Goal: Transaction & Acquisition: Purchase product/service

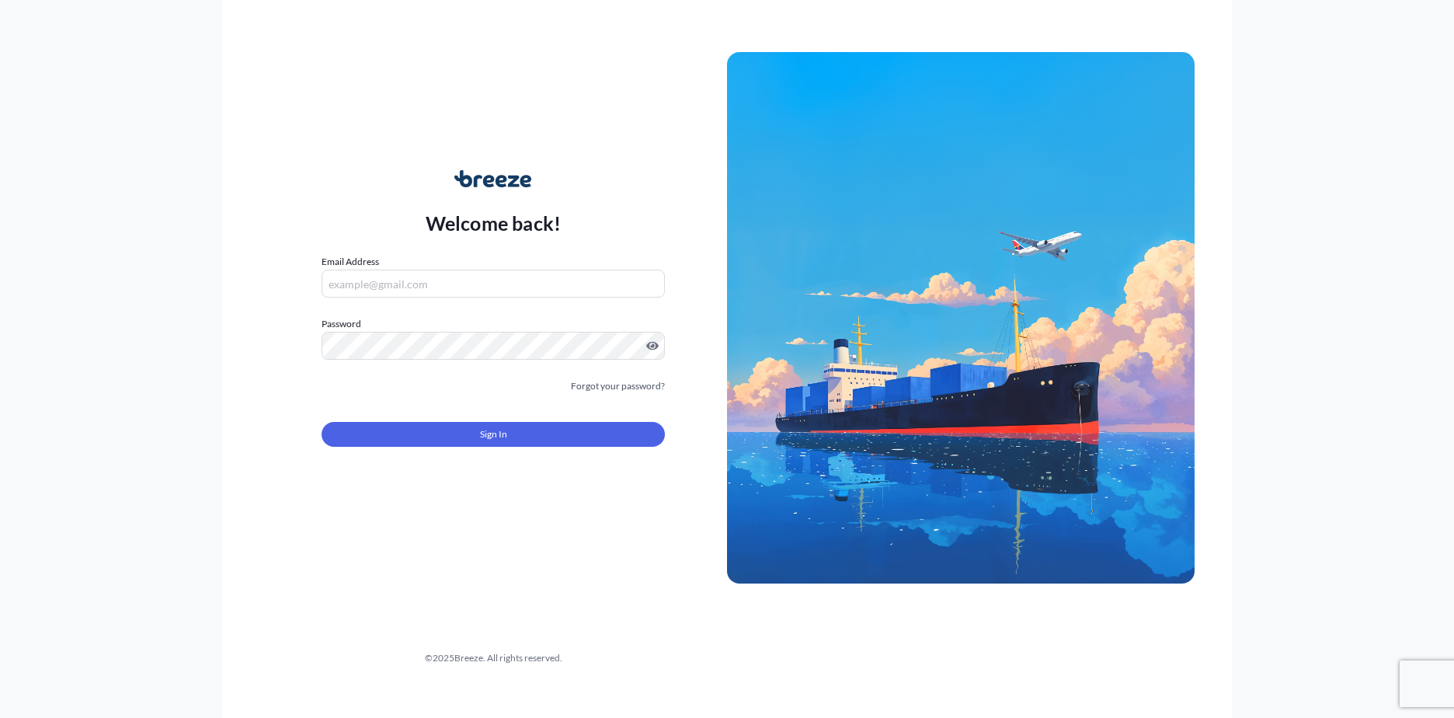
type input "[EMAIL_ADDRESS][DOMAIN_NAME]"
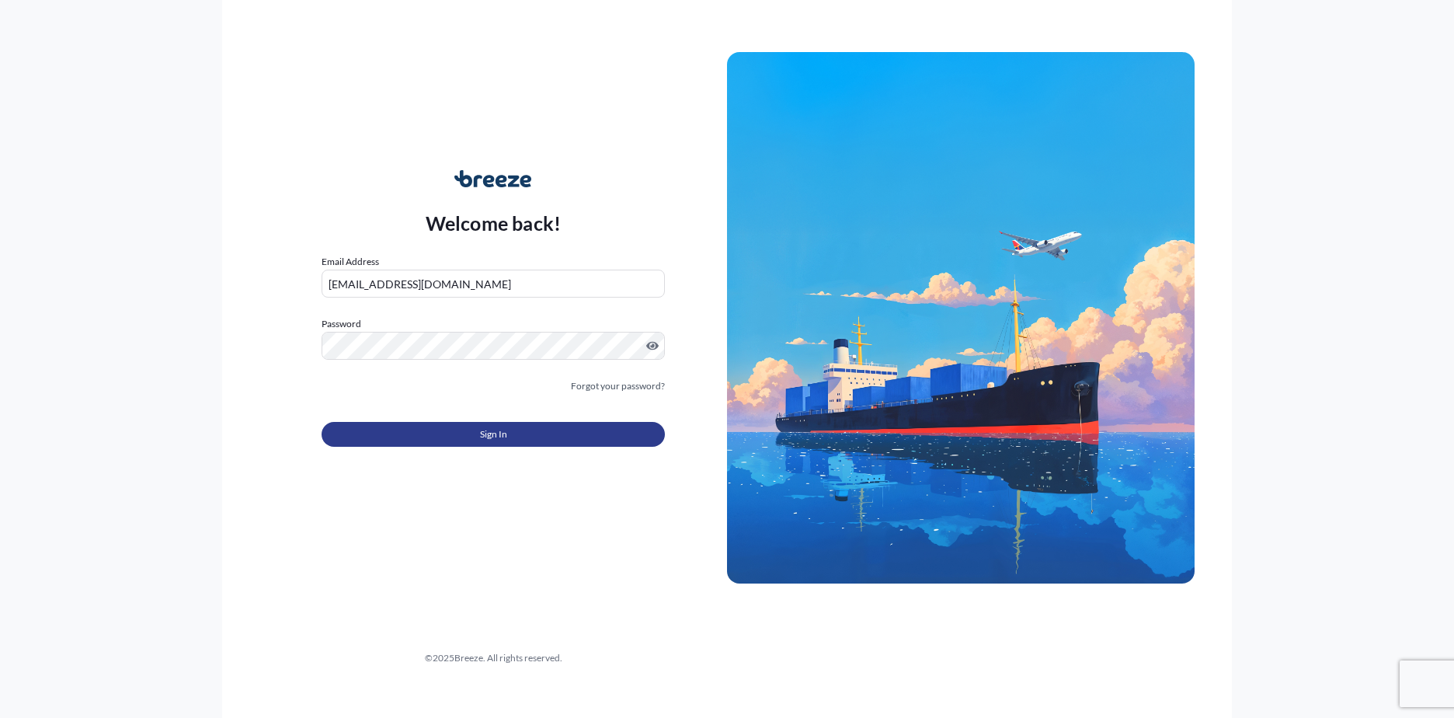
click at [465, 437] on button "Sign In" at bounding box center [493, 434] width 343 height 25
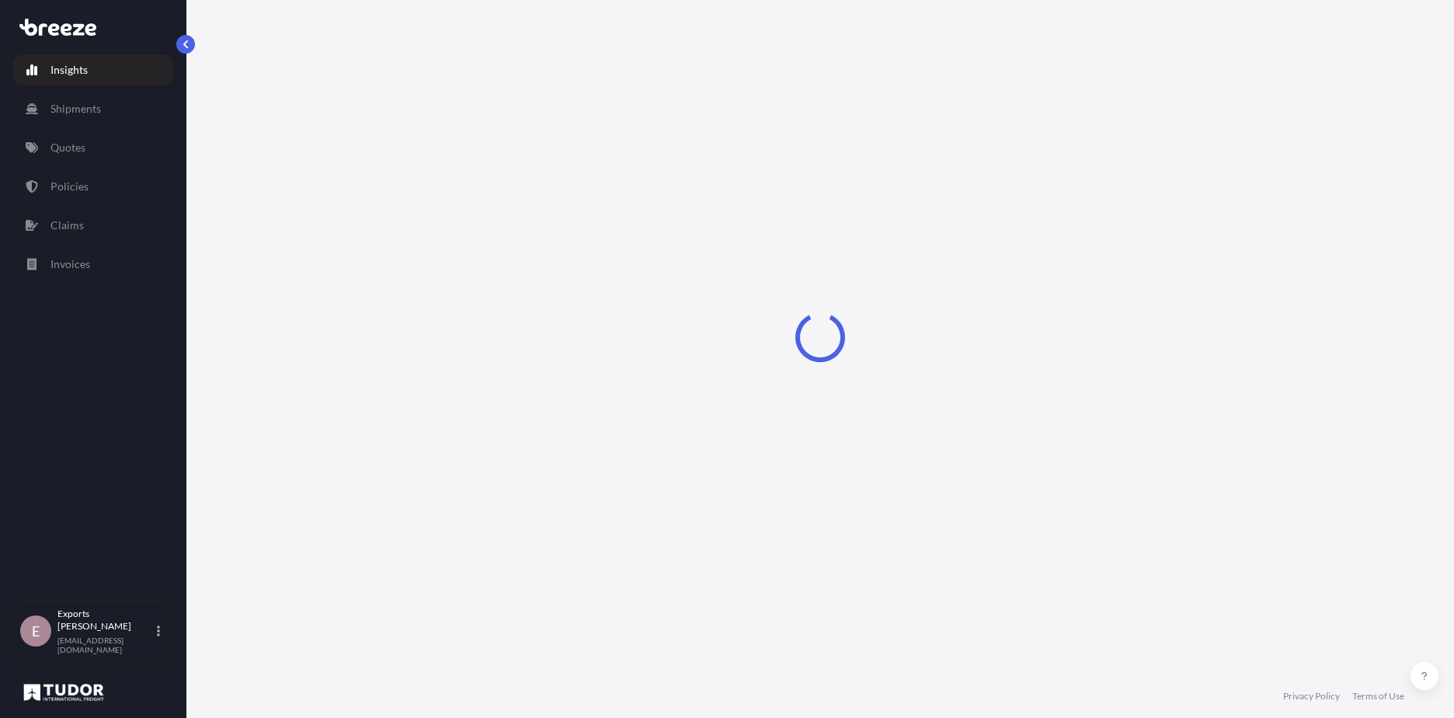
select select "2025"
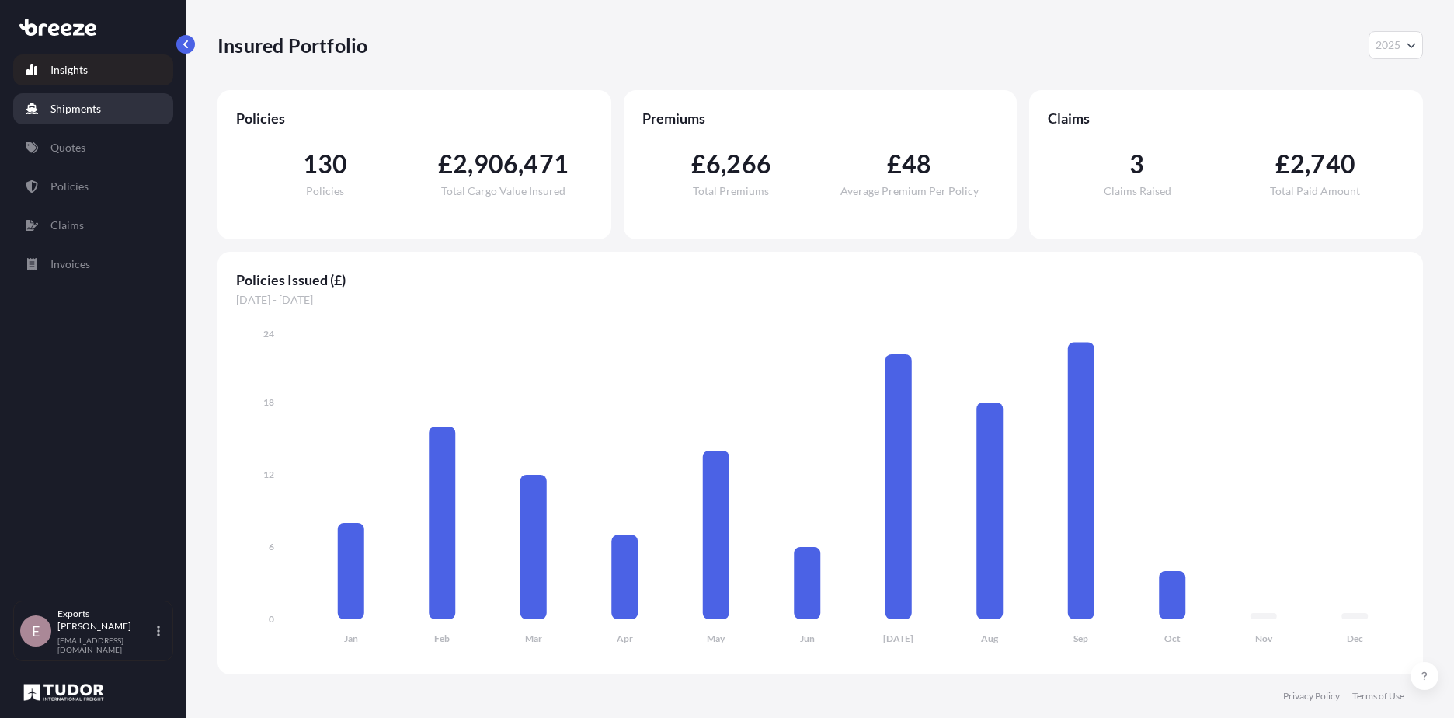
click at [61, 103] on p "Shipments" at bounding box center [75, 109] width 50 height 16
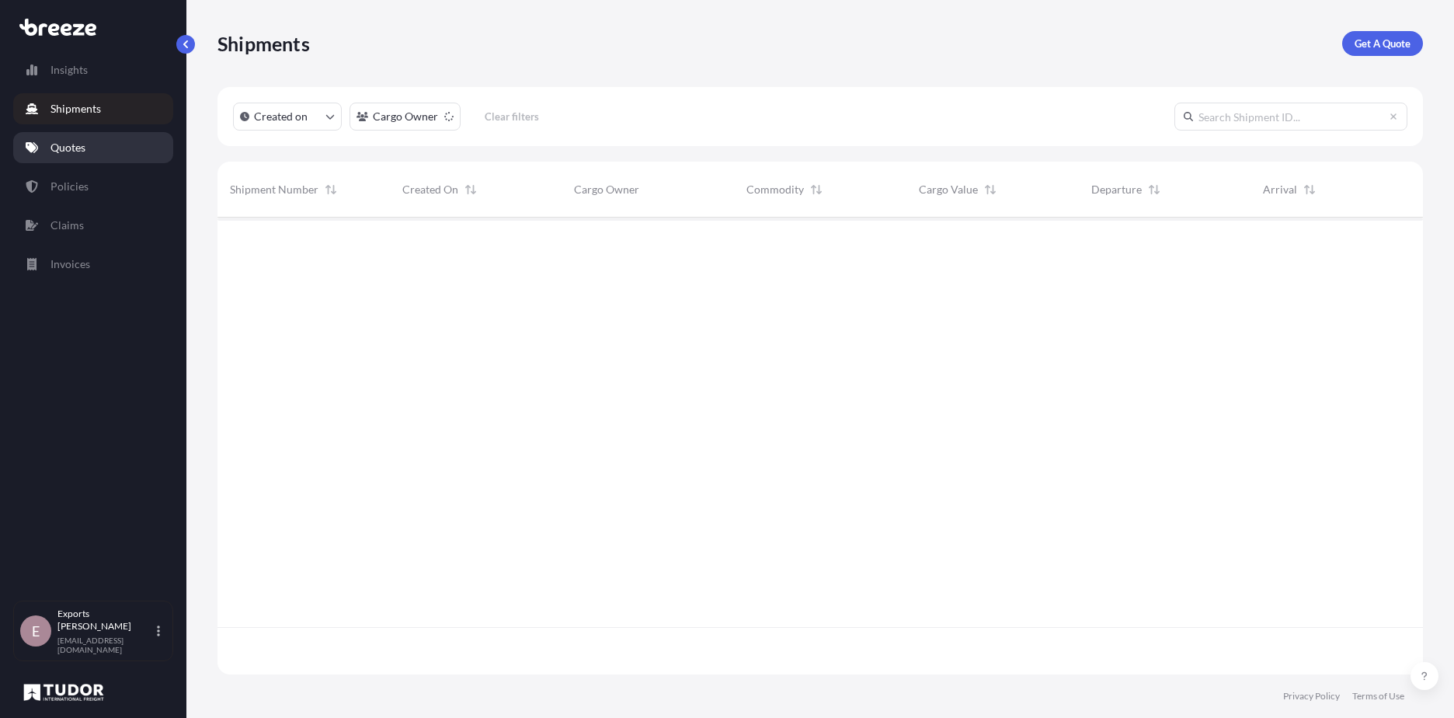
scroll to position [454, 1194]
click at [48, 146] on link "Quotes" at bounding box center [93, 147] width 160 height 31
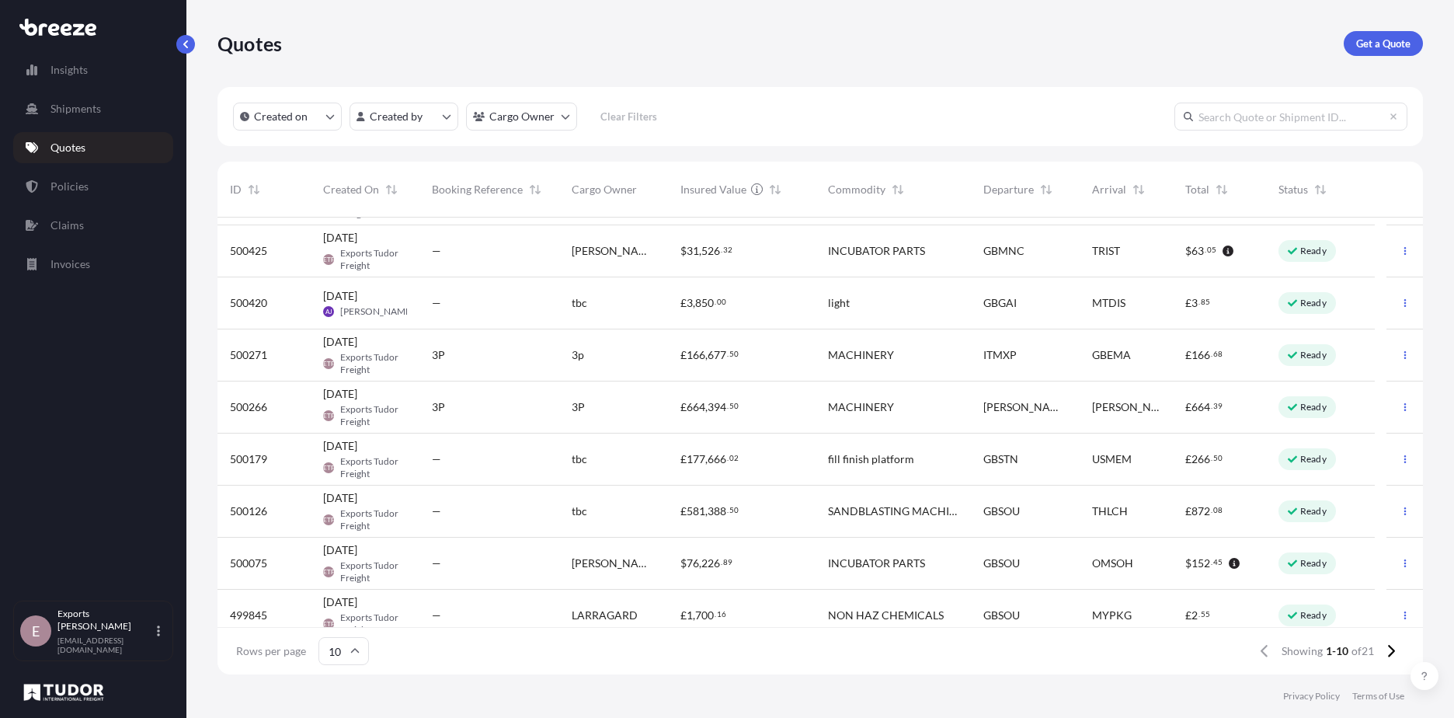
scroll to position [111, 0]
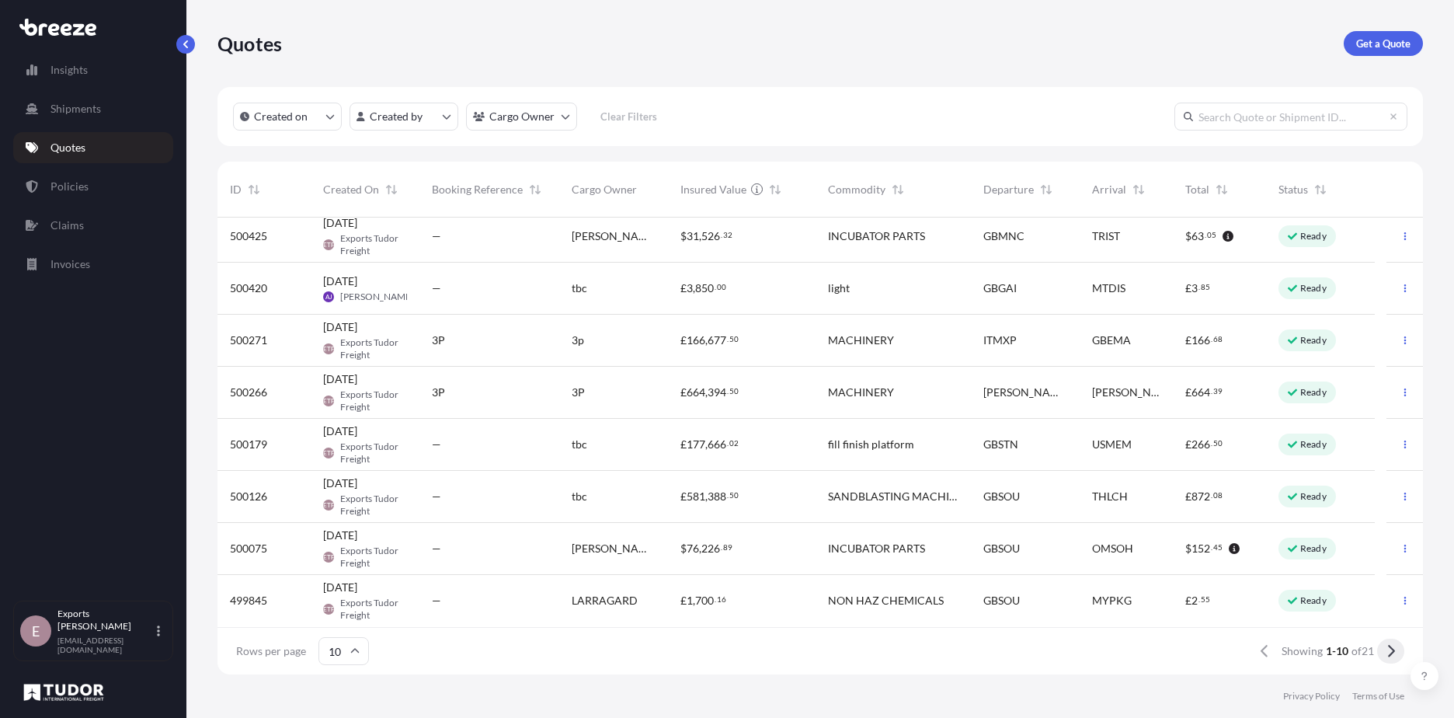
click at [1387, 652] on icon at bounding box center [1391, 651] width 9 height 14
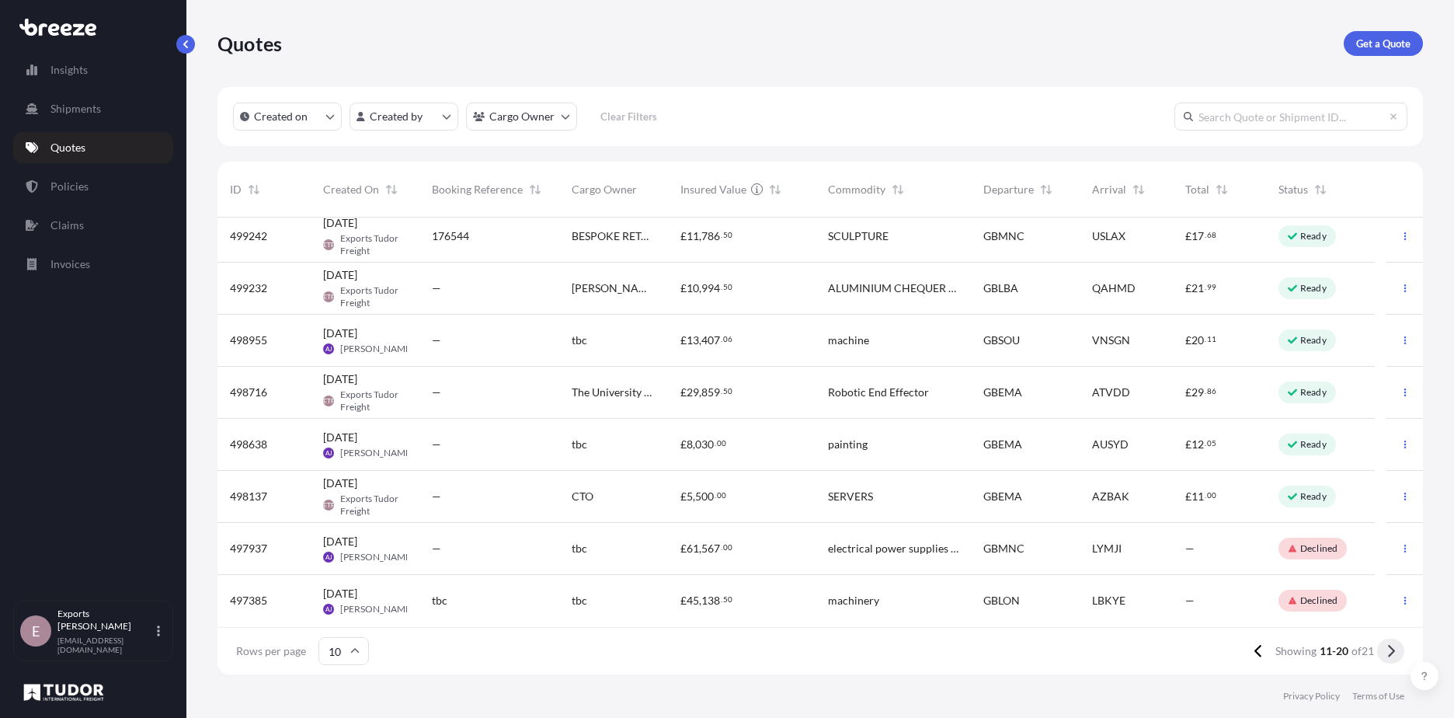
click at [1394, 657] on icon at bounding box center [1391, 651] width 9 height 14
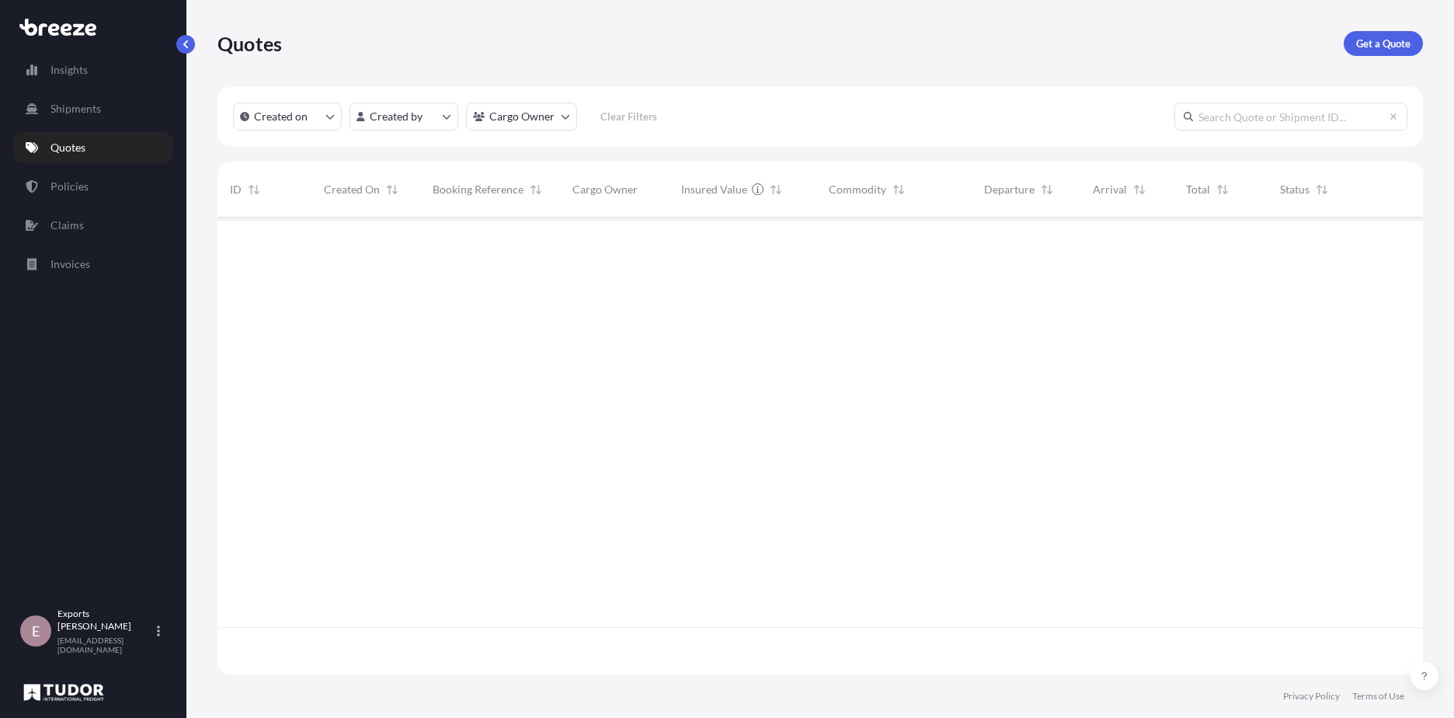
scroll to position [0, 0]
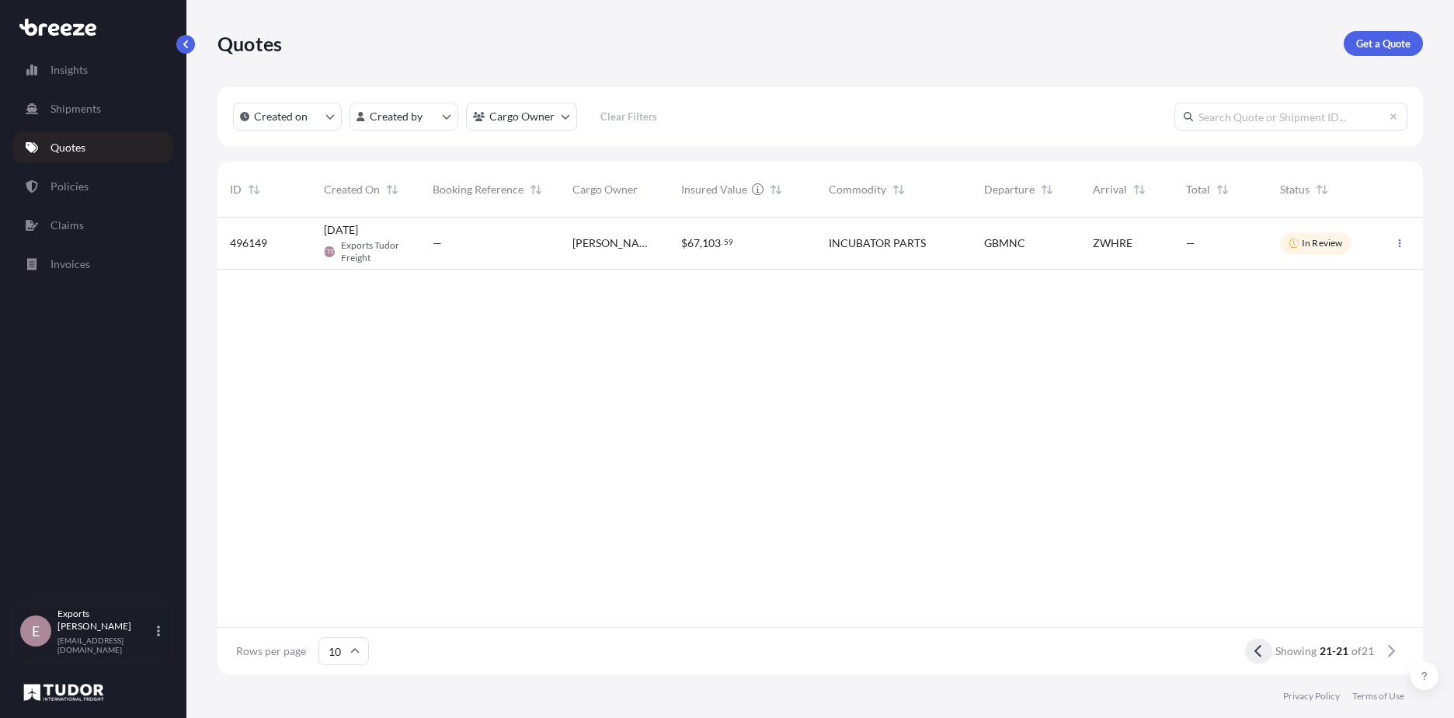
click at [1248, 660] on button at bounding box center [1258, 651] width 27 height 25
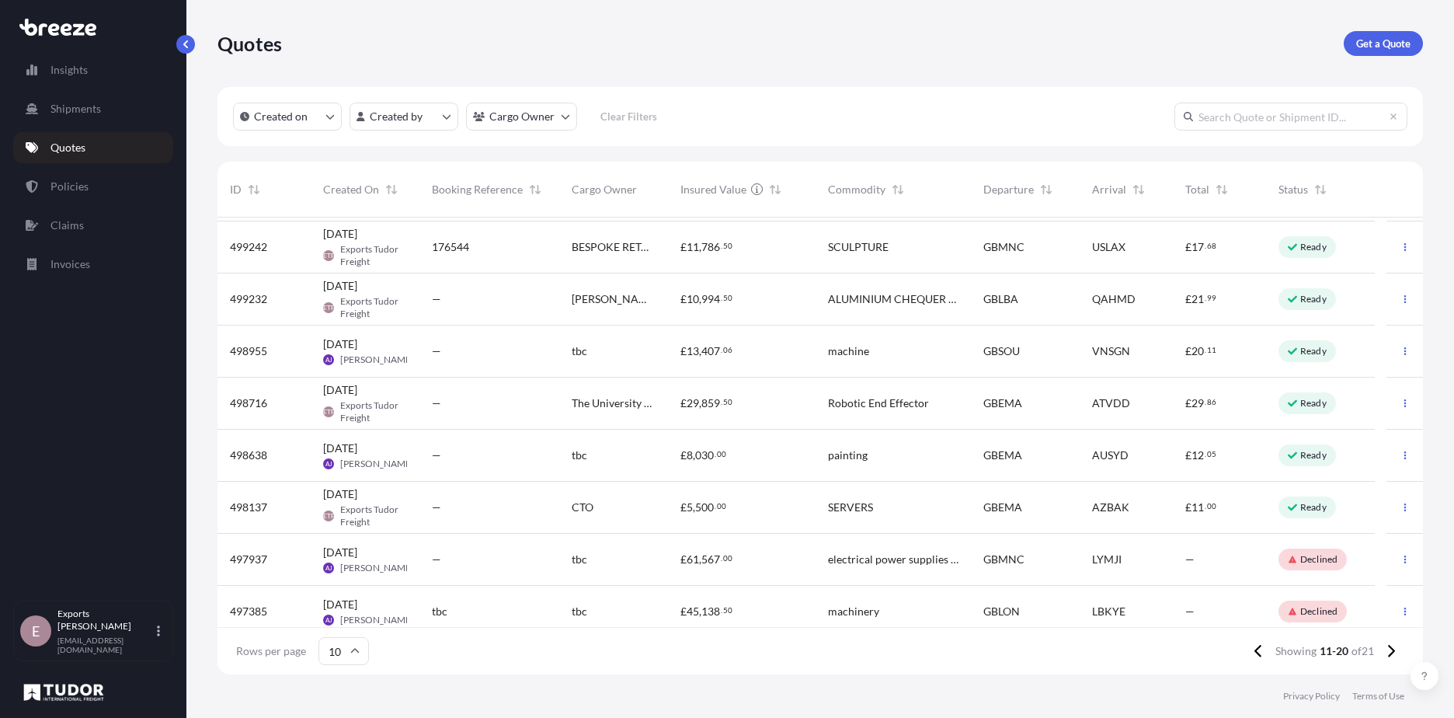
scroll to position [111, 0]
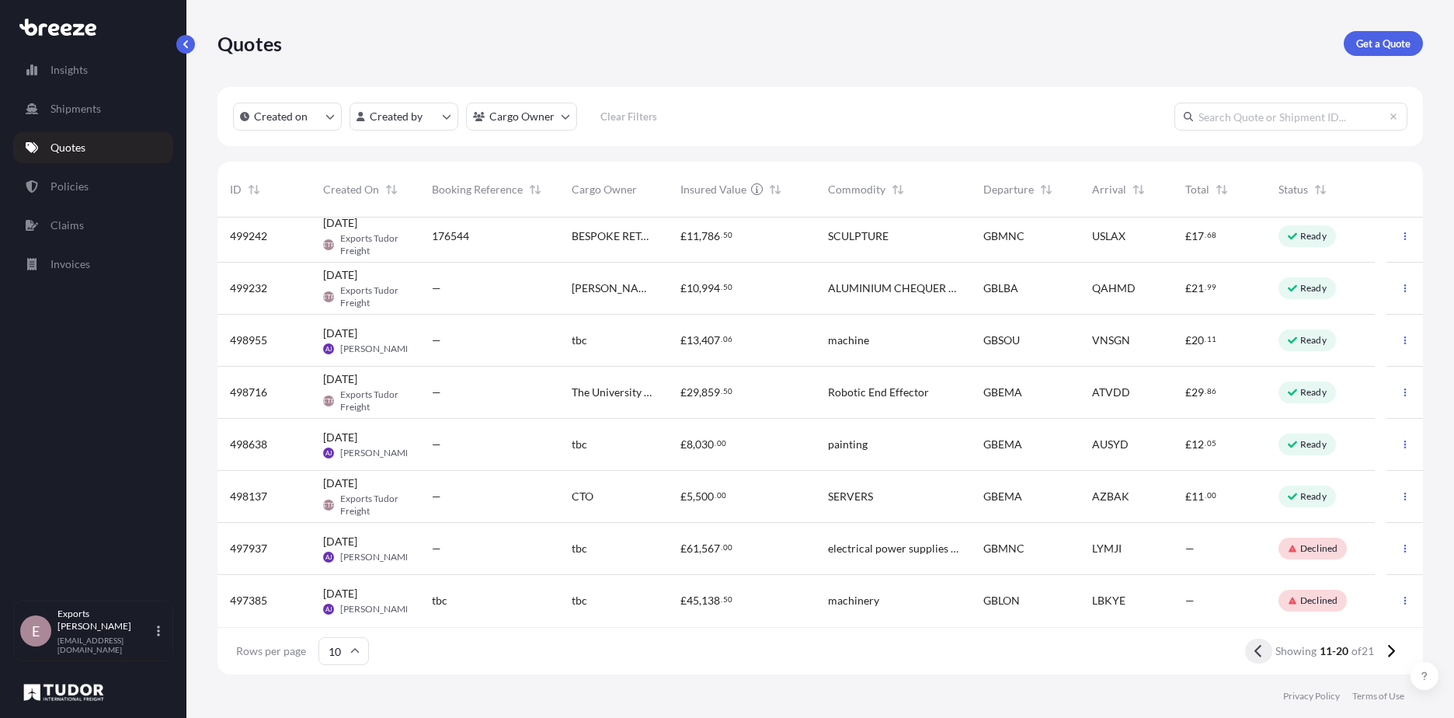
click at [1257, 656] on icon at bounding box center [1258, 651] width 7 height 12
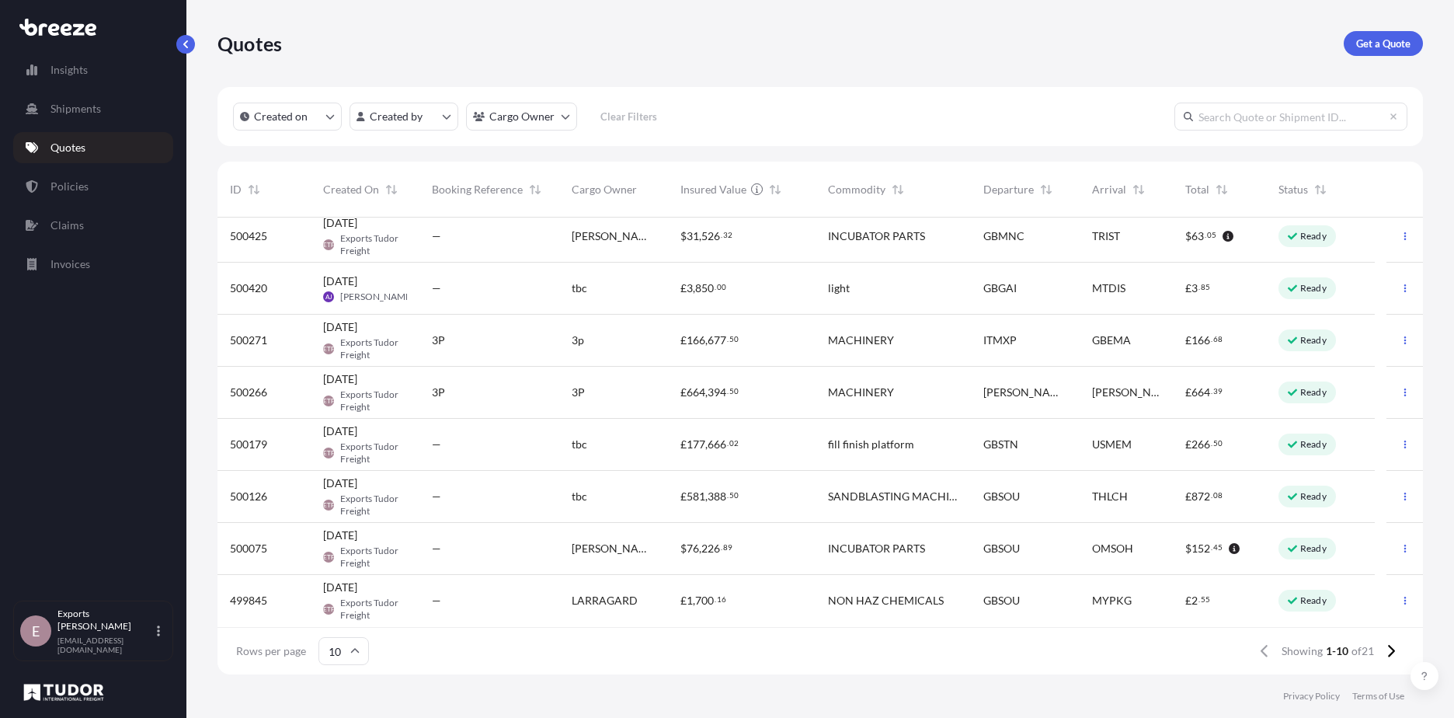
click at [912, 446] on div "fill finish platform" at bounding box center [893, 445] width 131 height 16
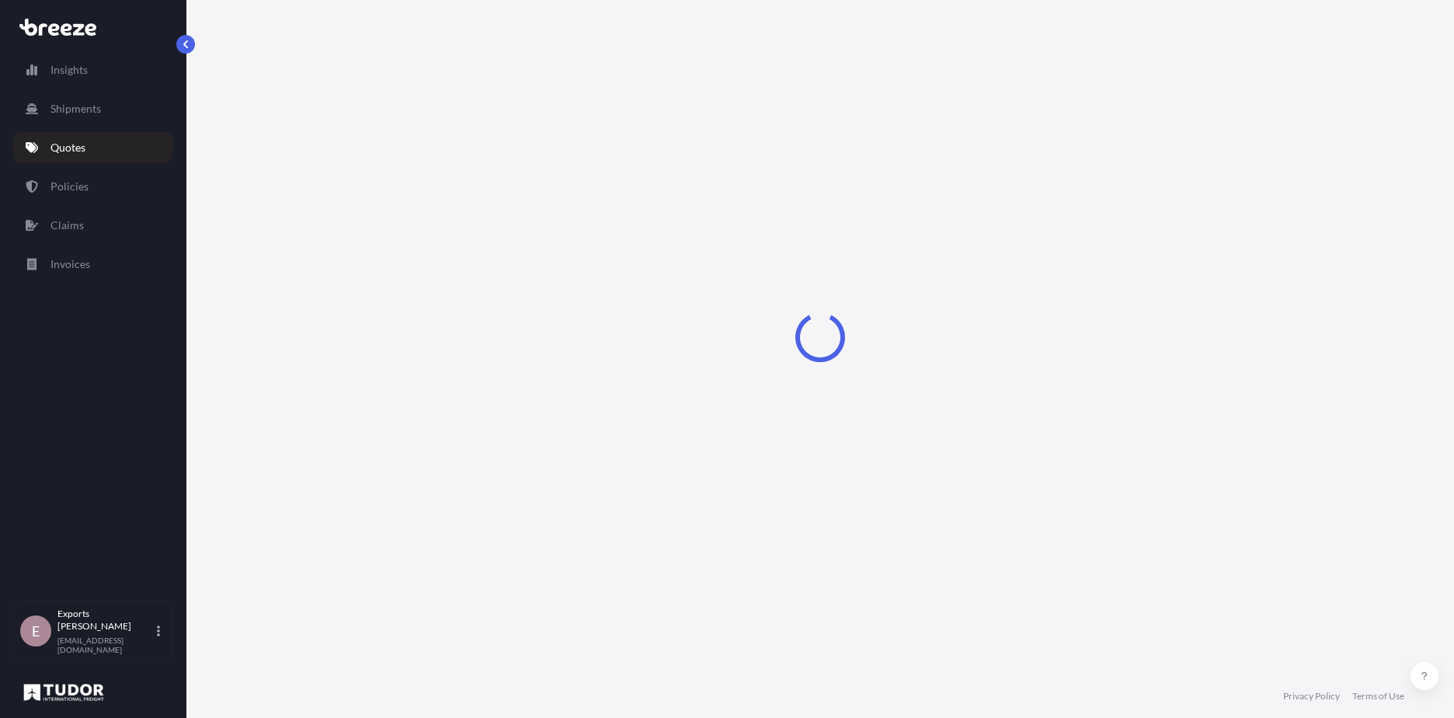
select select "Road"
select select "Air"
select select "Road"
select select "1"
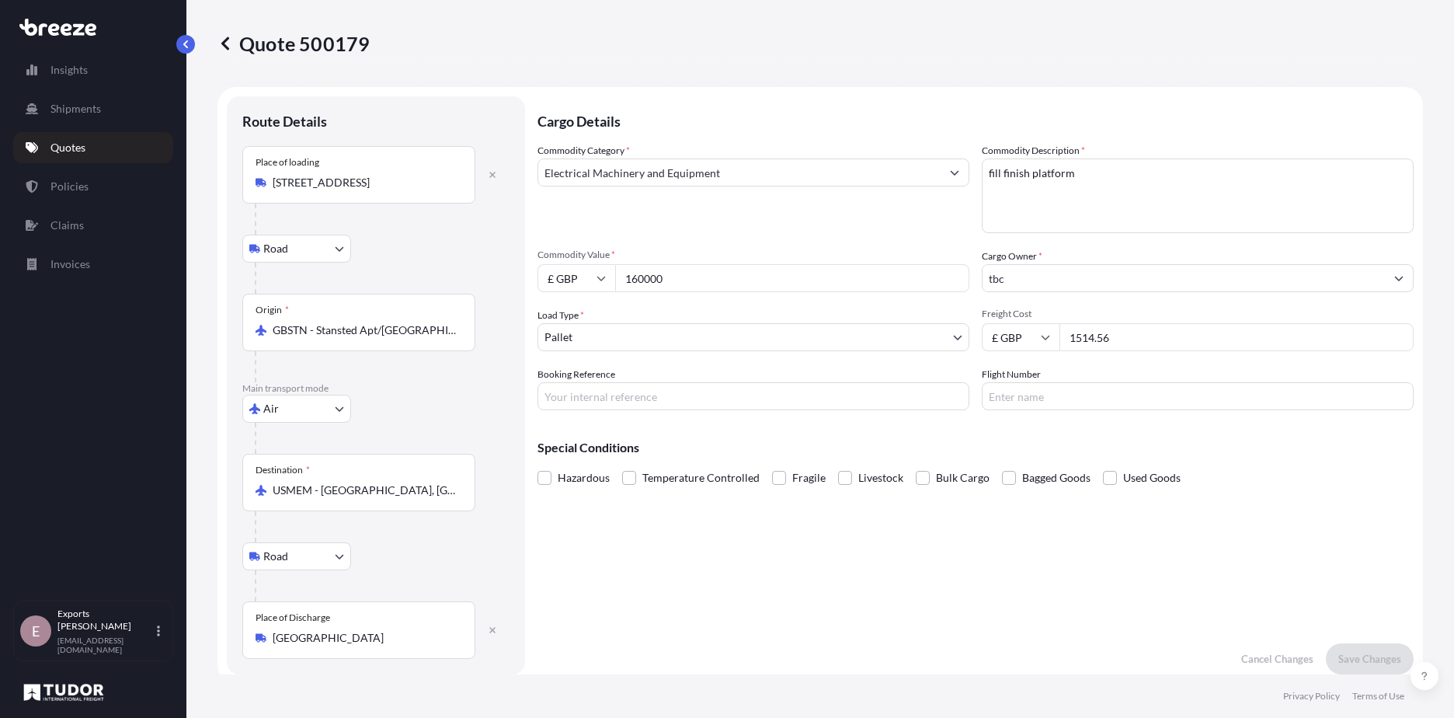
click at [322, 330] on input "GBSTN - Stansted Apt/[GEOGRAPHIC_DATA], [GEOGRAPHIC_DATA]" at bounding box center [364, 330] width 183 height 16
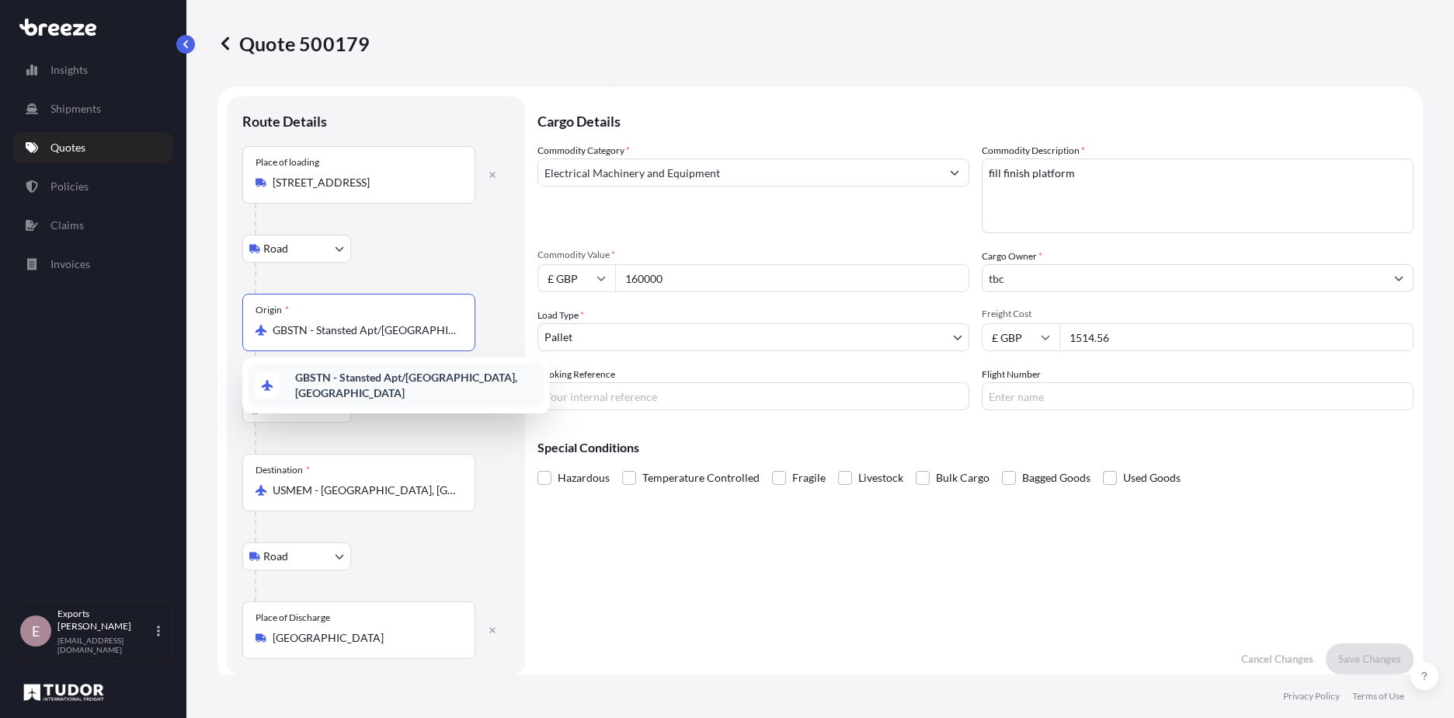
click at [315, 333] on input "GBSTN - Stansted Apt/[GEOGRAPHIC_DATA], [GEOGRAPHIC_DATA]" at bounding box center [364, 330] width 183 height 16
click at [332, 385] on span "GBLHR - Heathrow Apt/[GEOGRAPHIC_DATA], [GEOGRAPHIC_DATA]" at bounding box center [416, 385] width 242 height 31
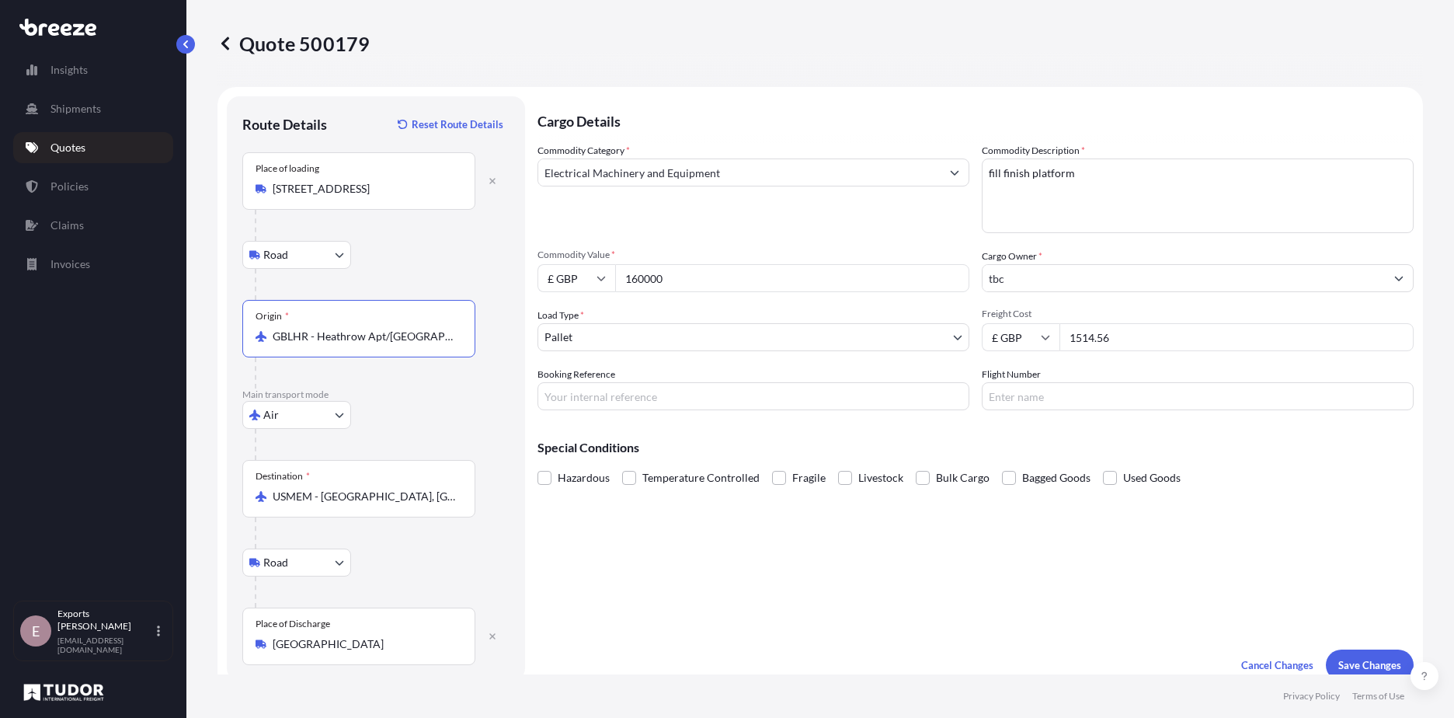
type input "GBLHR - Heathrow Apt/[GEOGRAPHIC_DATA], [GEOGRAPHIC_DATA]"
click at [388, 500] on input "USMEM - [GEOGRAPHIC_DATA], [GEOGRAPHIC_DATA]" at bounding box center [364, 497] width 183 height 16
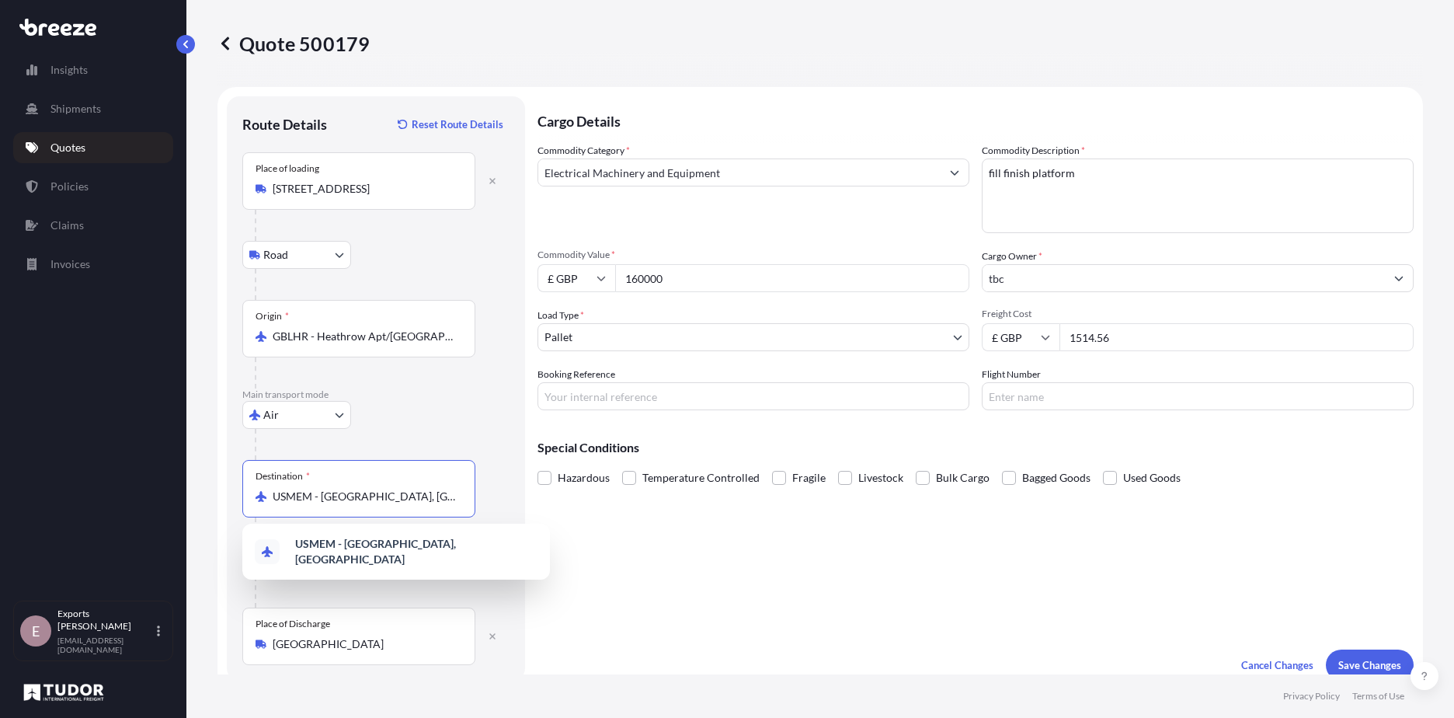
click at [388, 500] on input "USMEM - [GEOGRAPHIC_DATA], [GEOGRAPHIC_DATA]" at bounding box center [364, 497] width 183 height 16
click at [381, 547] on span "USPHL - [GEOGRAPHIC_DATA], [GEOGRAPHIC_DATA]" at bounding box center [416, 551] width 242 height 31
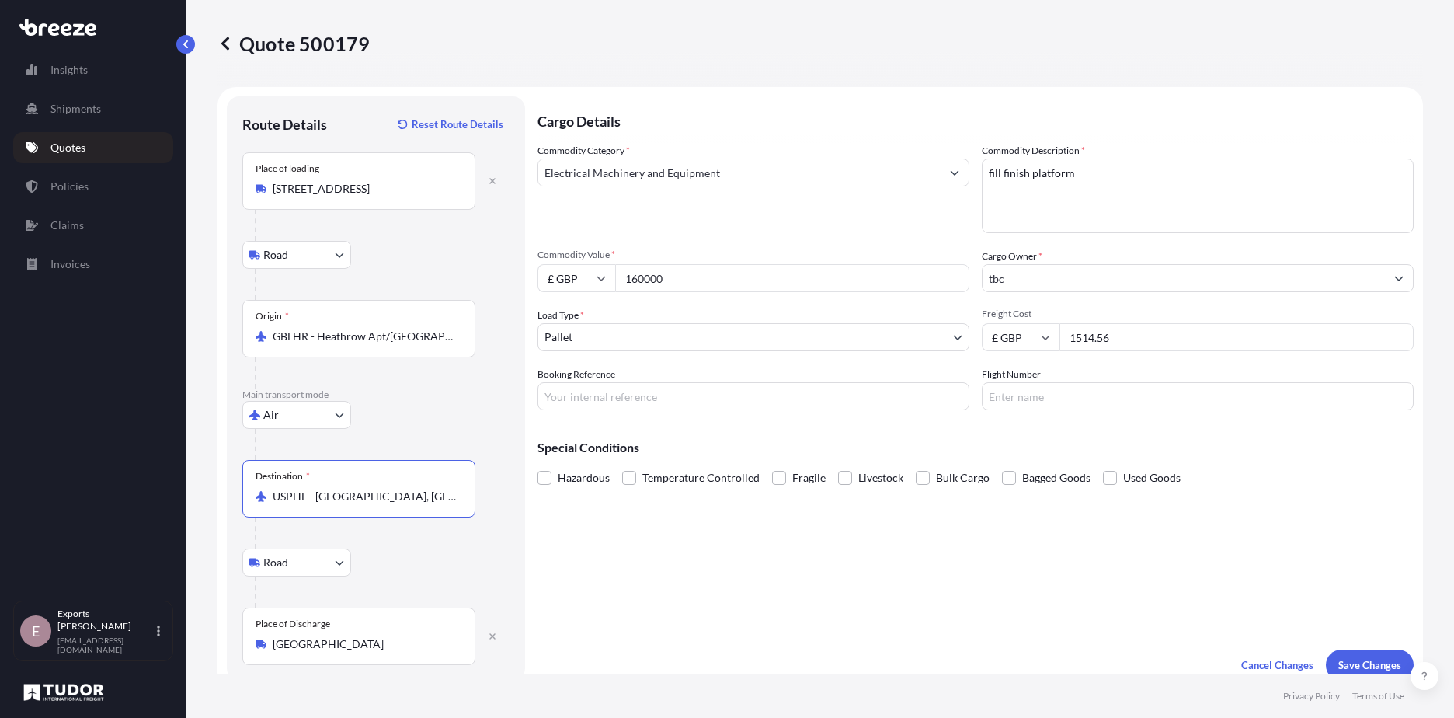
click at [310, 502] on input "USPHL - [GEOGRAPHIC_DATA], [GEOGRAPHIC_DATA]" at bounding box center [364, 497] width 183 height 16
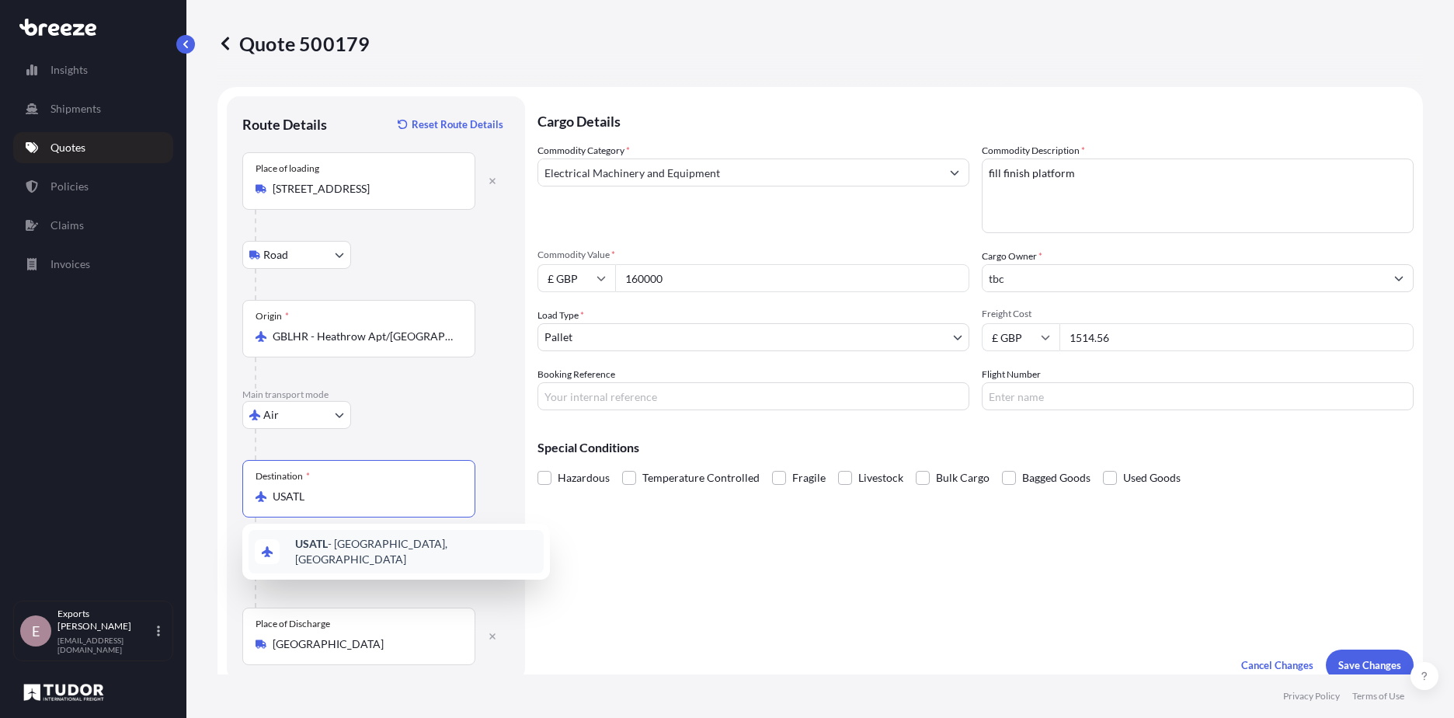
click at [367, 547] on span "USATL - [GEOGRAPHIC_DATA], [GEOGRAPHIC_DATA]" at bounding box center [416, 551] width 242 height 31
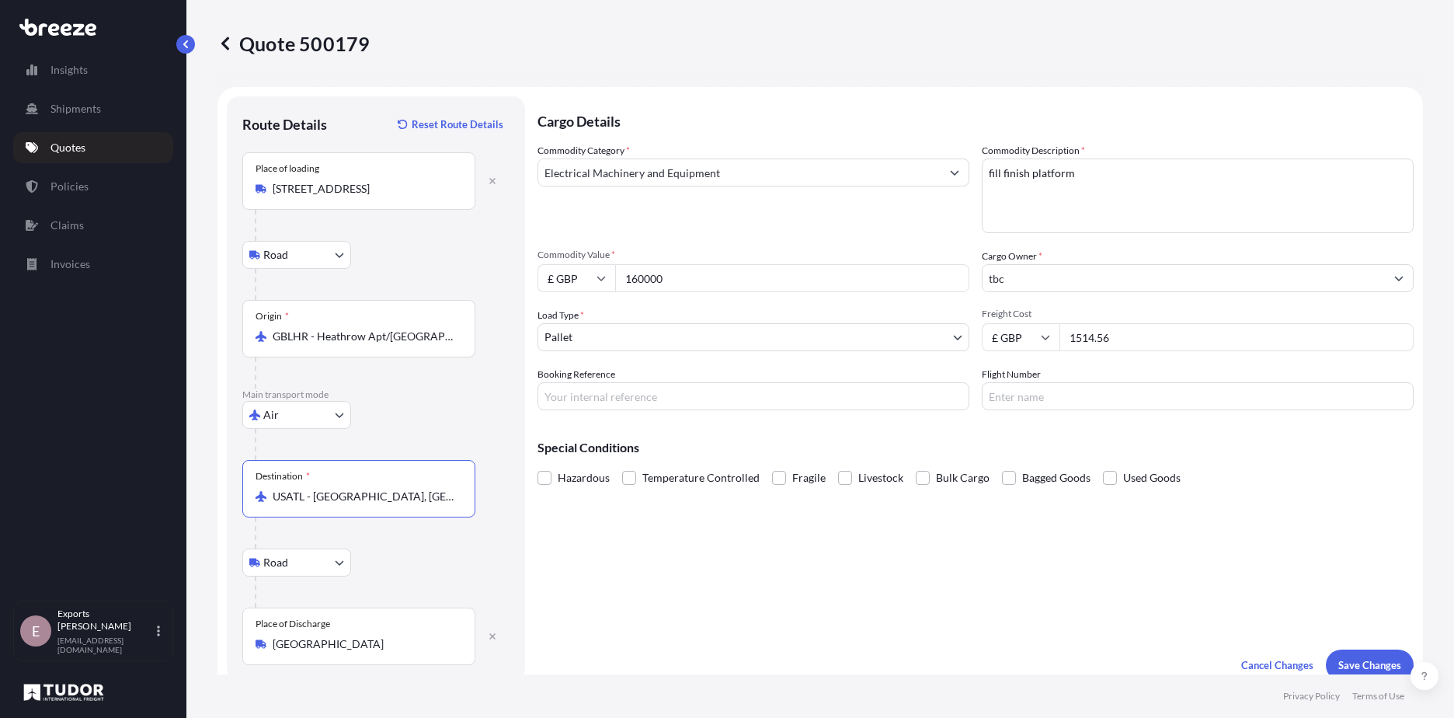
type input "USATL - [GEOGRAPHIC_DATA], [GEOGRAPHIC_DATA]"
drag, startPoint x: 1116, startPoint y: 172, endPoint x: 707, endPoint y: 204, distance: 410.6
click at [707, 204] on div "Commodity Category * Electrical Machinery and Equipment Commodity Description *…" at bounding box center [976, 276] width 876 height 267
drag, startPoint x: 1167, startPoint y: 165, endPoint x: 1154, endPoint y: 169, distance: 13.0
click at [1166, 165] on textarea "fill finish platform" at bounding box center [1198, 195] width 432 height 75
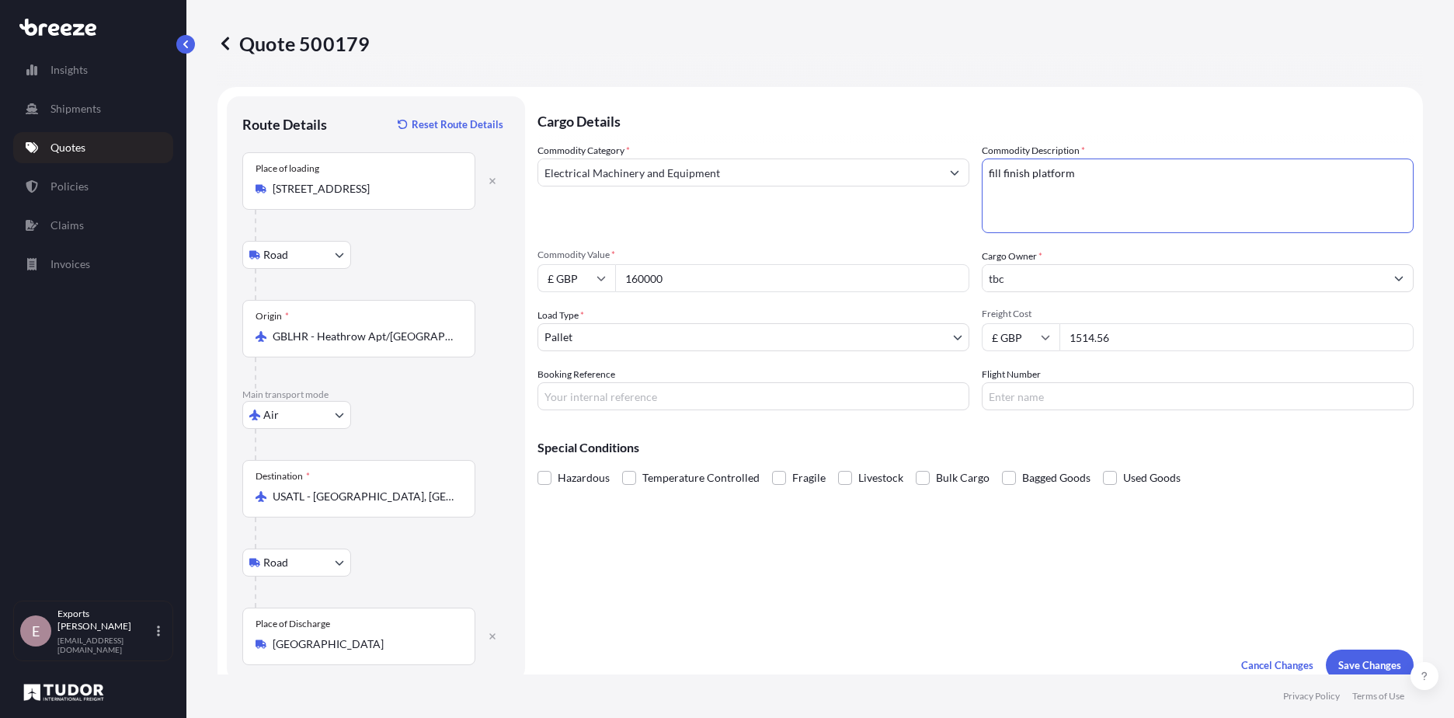
drag, startPoint x: 1149, startPoint y: 175, endPoint x: 904, endPoint y: 186, distance: 245.0
click at [904, 186] on div "Commodity Category * Electrical Machinery and Equipment Commodity Description *…" at bounding box center [976, 276] width 876 height 267
type textarea "f"
click at [1279, 165] on textarea "fill finish platform" at bounding box center [1198, 195] width 432 height 75
type textarea "FILL FINISH PLATFORM INCLUDING ELECTRICAL ENCLOSURE, HMI AND MANUALS, CHANGE PA…"
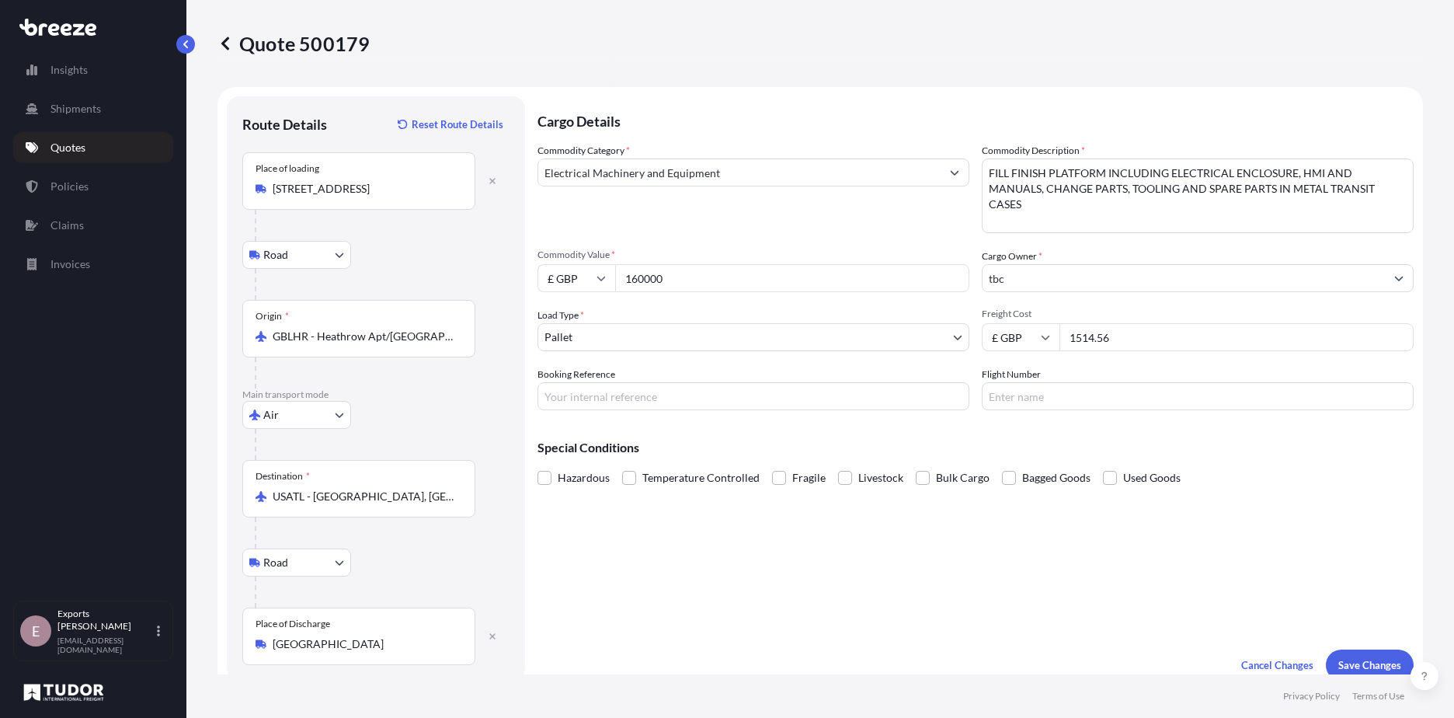
click at [1050, 284] on input "tbc" at bounding box center [1184, 278] width 402 height 28
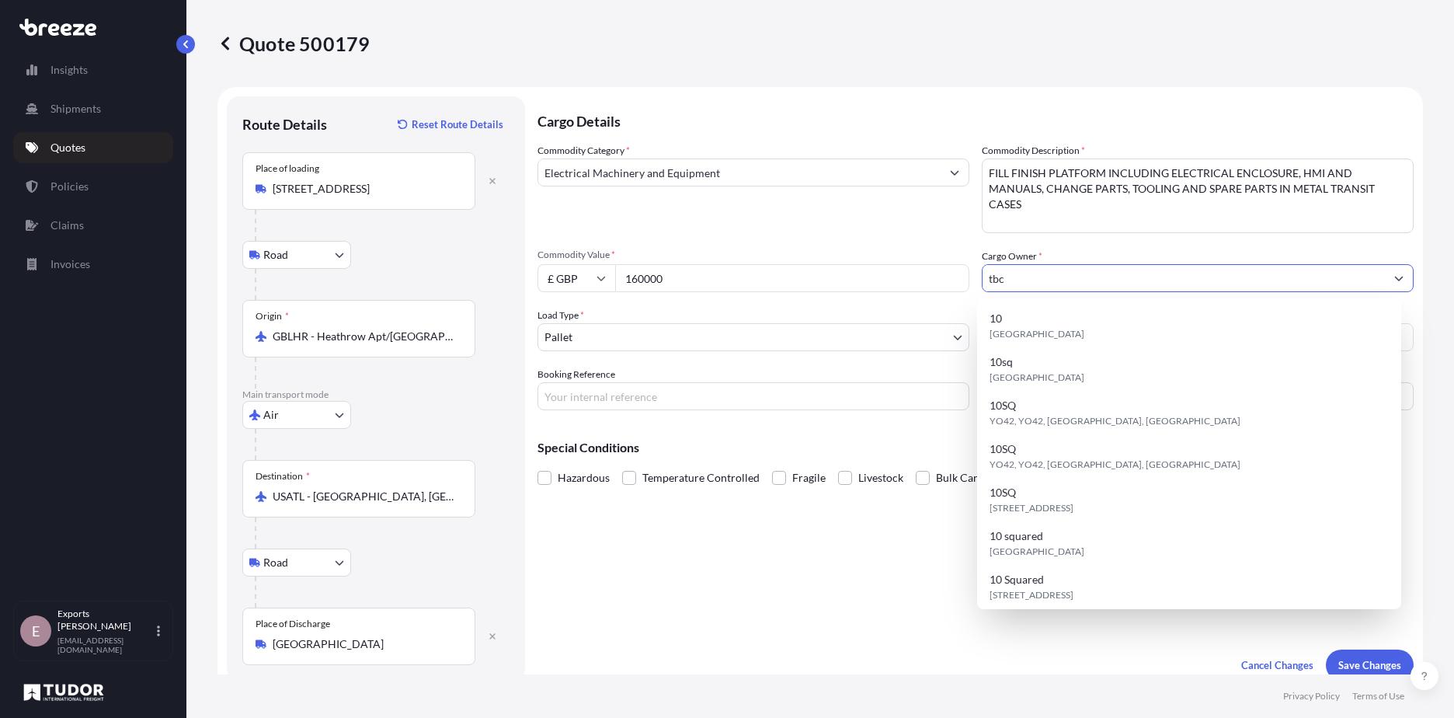
click at [1050, 284] on input "tbc" at bounding box center [1184, 278] width 402 height 28
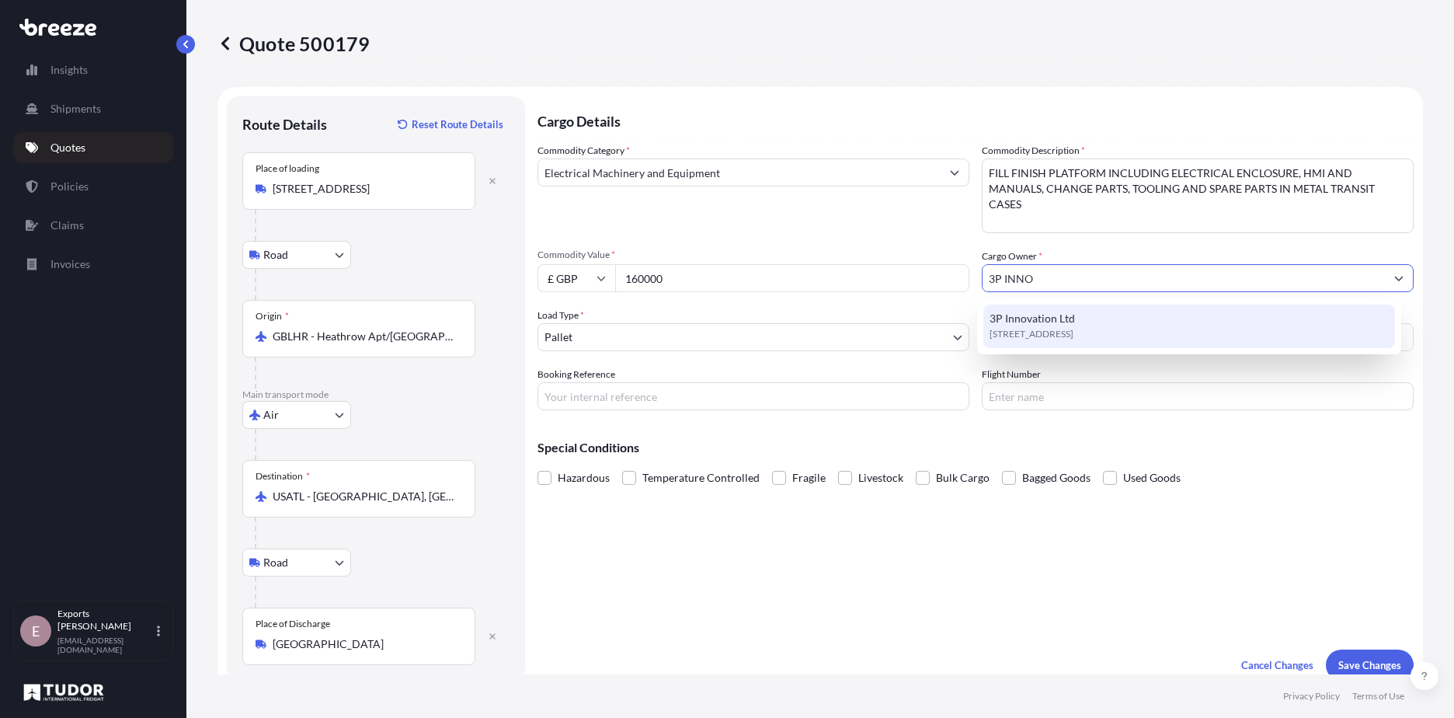
click at [1117, 324] on div "3P Innovation Ltd [STREET_ADDRESS]" at bounding box center [1190, 327] width 413 height 44
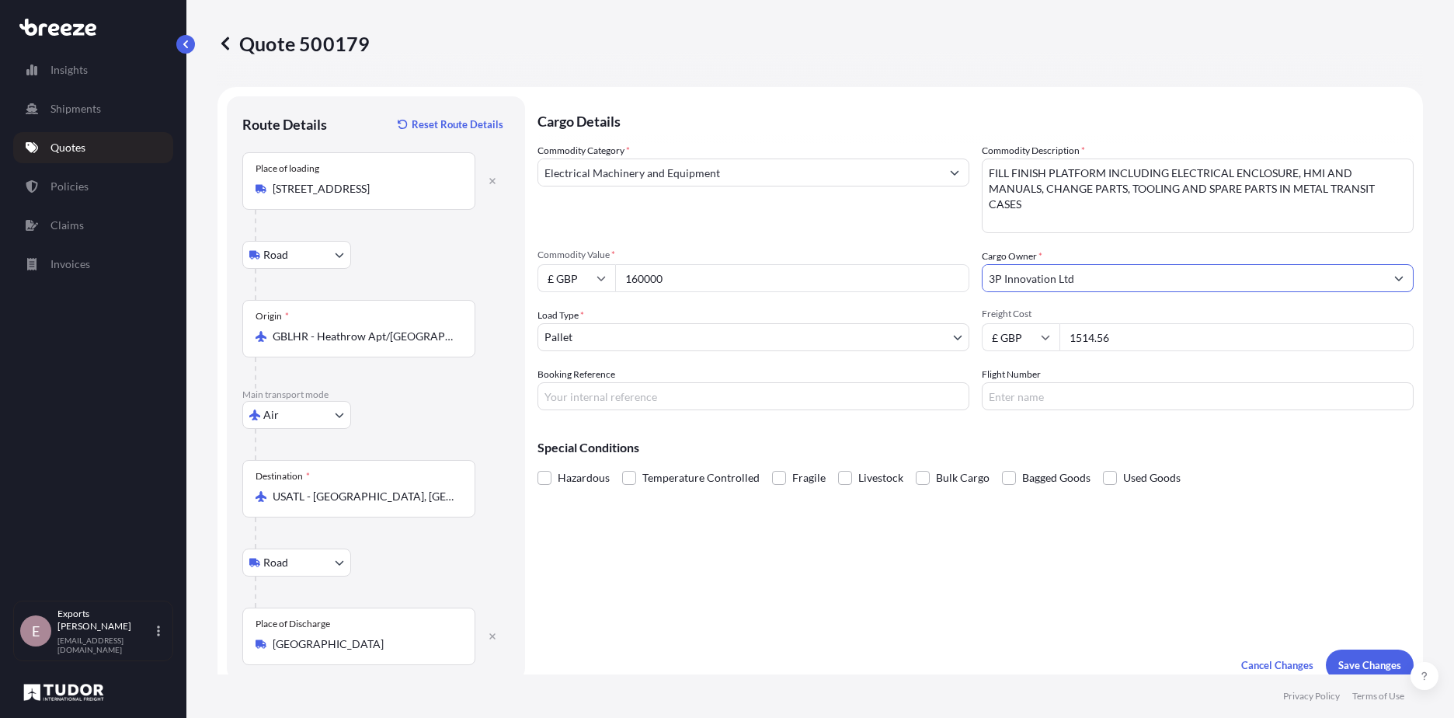
type input "3P Innovation Ltd"
click at [1199, 333] on input "1514.56" at bounding box center [1237, 337] width 354 height 28
drag, startPoint x: 1199, startPoint y: 333, endPoint x: 924, endPoint y: 329, distance: 275.0
click at [924, 329] on div "Commodity Category * Electrical Machinery and Equipment Commodity Description *…" at bounding box center [976, 276] width 876 height 267
type input "2134.56"
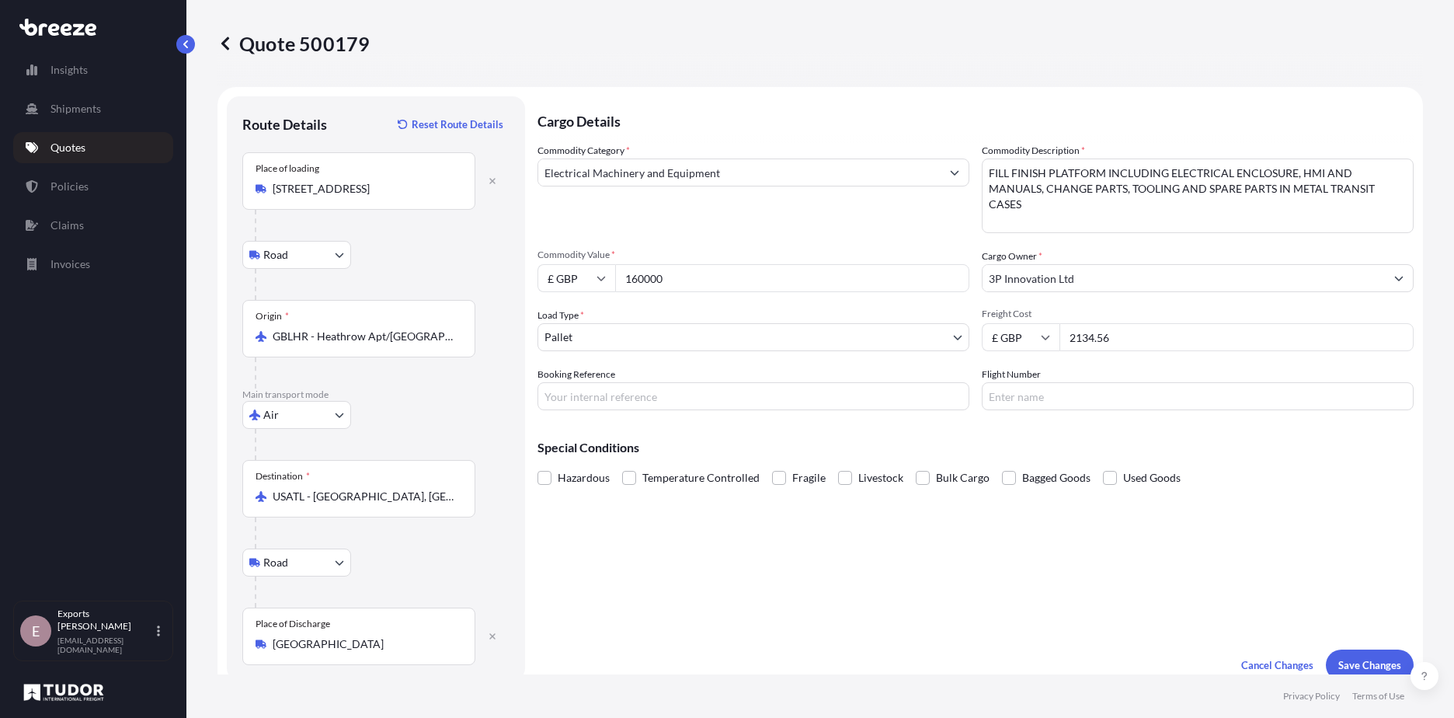
click at [837, 413] on div "Cargo Details Commodity Category * Electrical Machinery and Equipment Commodity…" at bounding box center [976, 388] width 876 height 584
click at [833, 403] on input "Booking Reference" at bounding box center [754, 396] width 432 height 28
type input "177169"
click at [1038, 398] on input "Flight Number" at bounding box center [1198, 396] width 432 height 28
type input "AA8788"
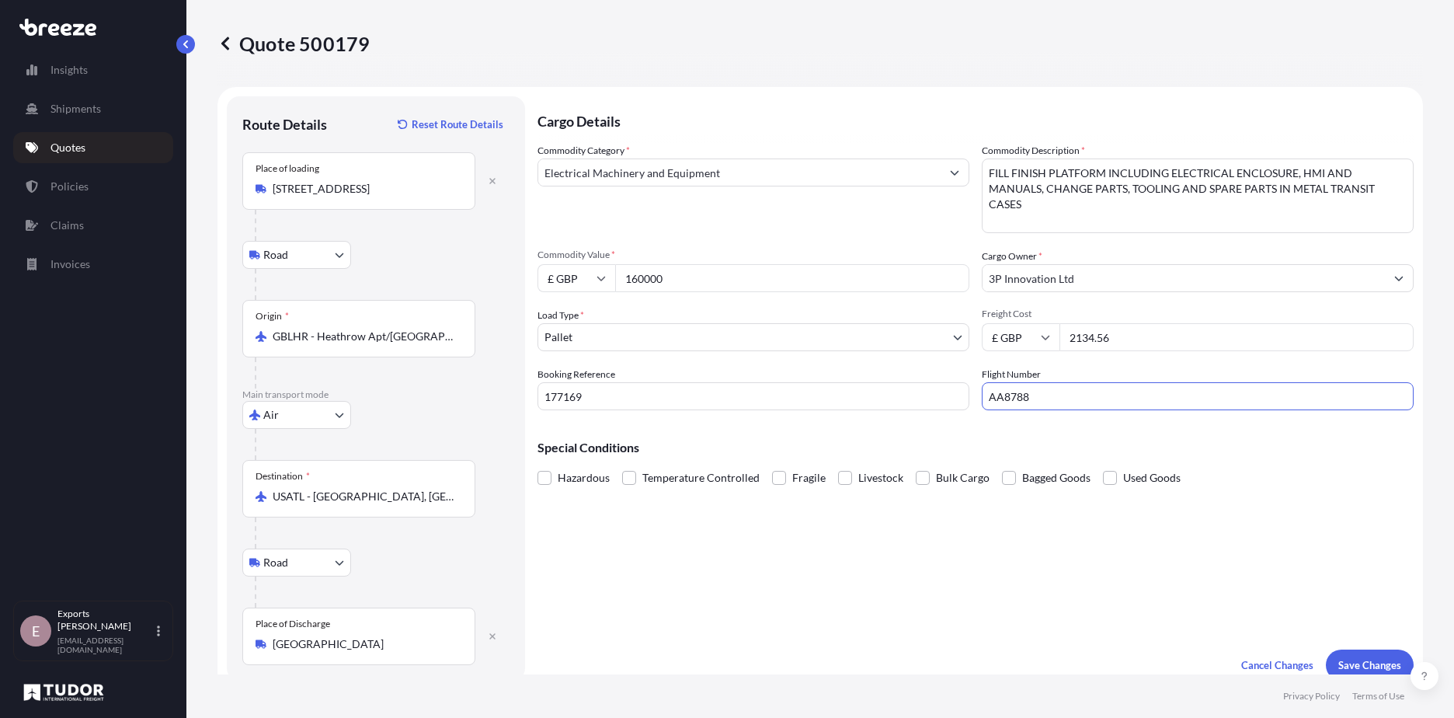
click at [726, 435] on div "Special Conditions Hazardous Temperature Controlled Fragile Livestock Bulk Carg…" at bounding box center [976, 456] width 876 height 67
click at [444, 332] on input "GBLHR - Heathrow Apt/[GEOGRAPHIC_DATA], [GEOGRAPHIC_DATA]" at bounding box center [364, 337] width 183 height 16
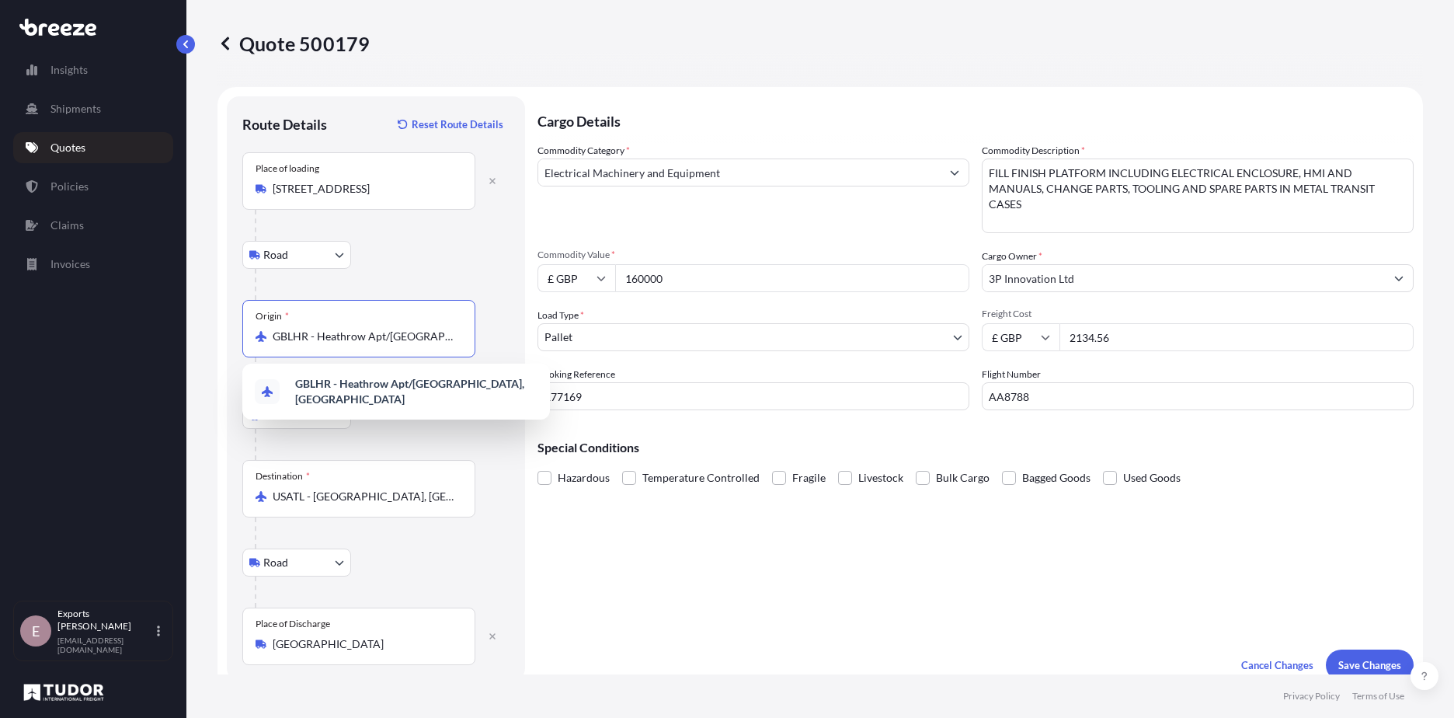
click at [444, 332] on input "GBLHR - Heathrow Apt/[GEOGRAPHIC_DATA], [GEOGRAPHIC_DATA]" at bounding box center [364, 337] width 183 height 16
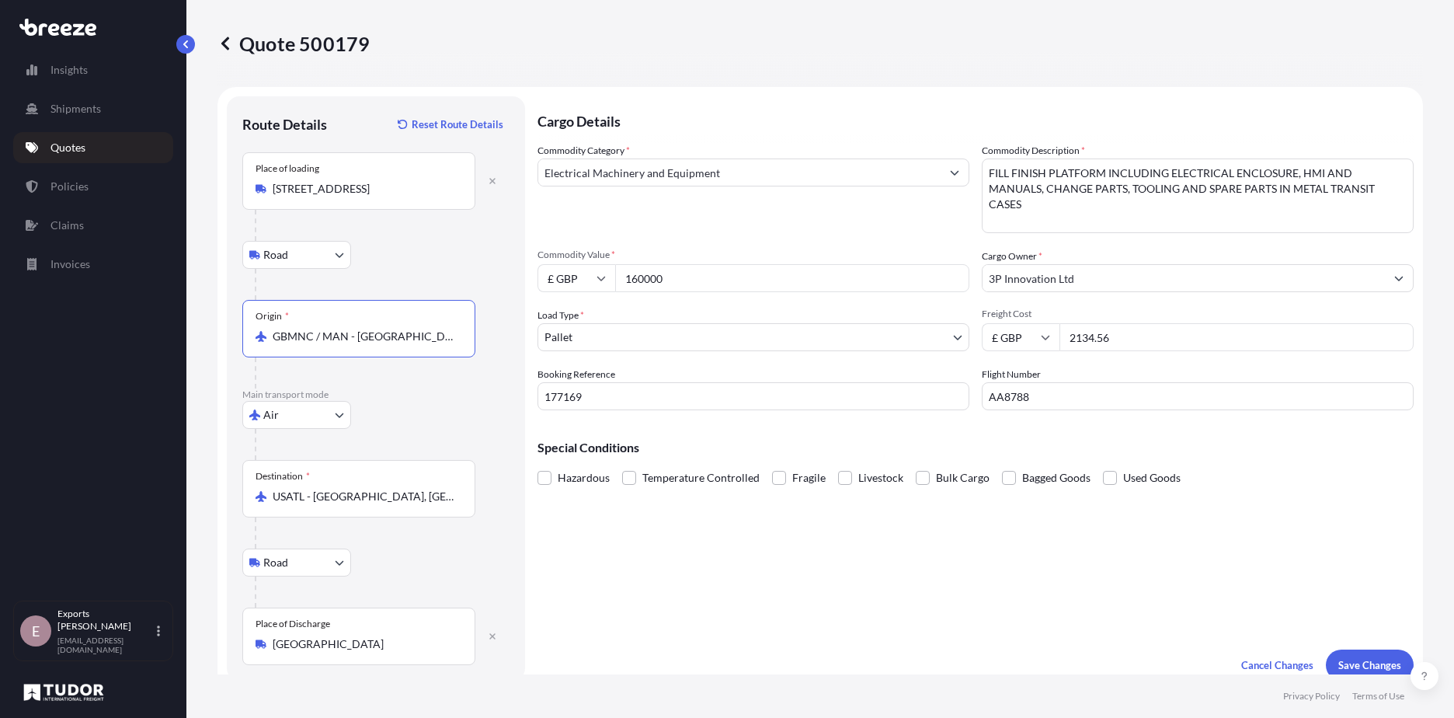
type input "GBMNC / MAN - [GEOGRAPHIC_DATA], [GEOGRAPHIC_DATA]"
click at [875, 589] on div "Cargo Details Commodity Category * Electrical Machinery and Equipment Commodity…" at bounding box center [976, 388] width 876 height 584
click at [938, 434] on div "Special Conditions Hazardous Temperature Controlled Fragile Livestock Bulk Carg…" at bounding box center [976, 456] width 876 height 67
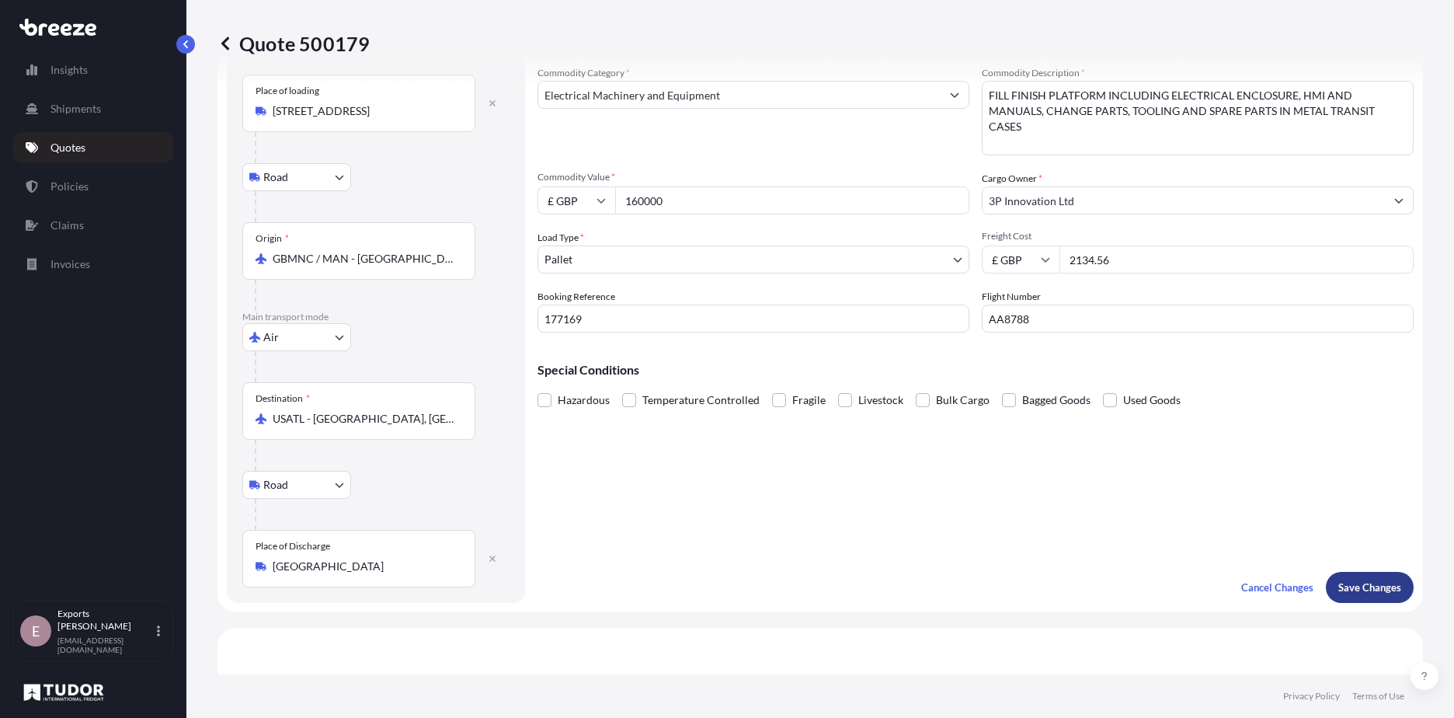
click at [1372, 587] on p "Save Changes" at bounding box center [1370, 588] width 63 height 16
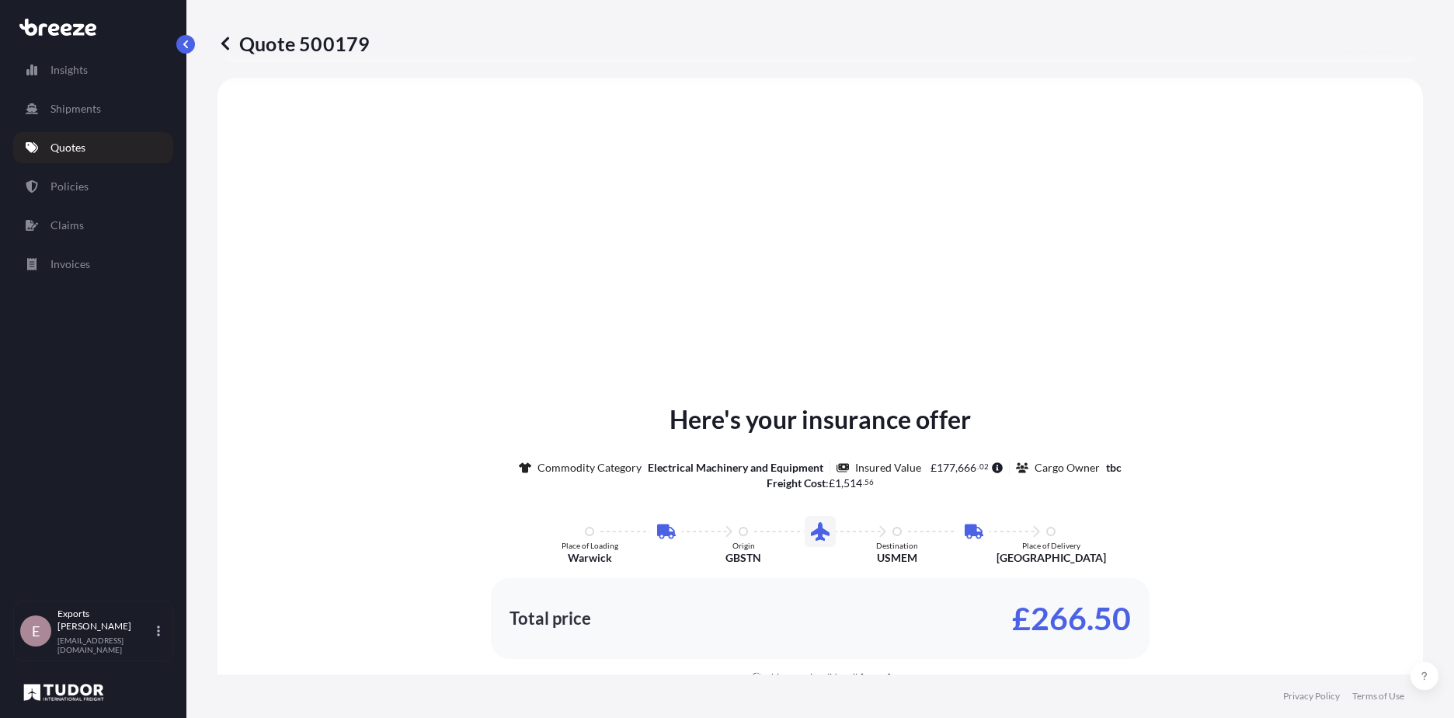
select select "Road"
select select "Air"
select select "Road"
select select "1"
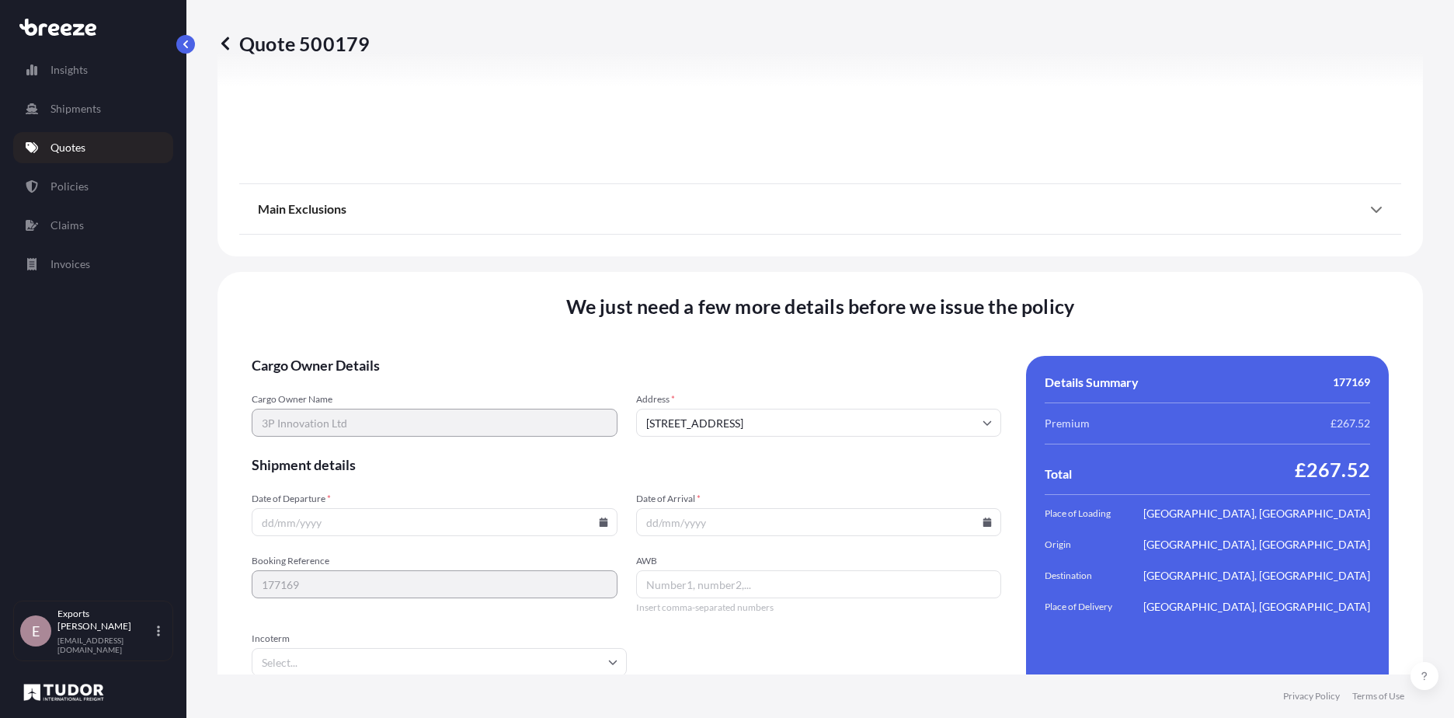
scroll to position [2056, 0]
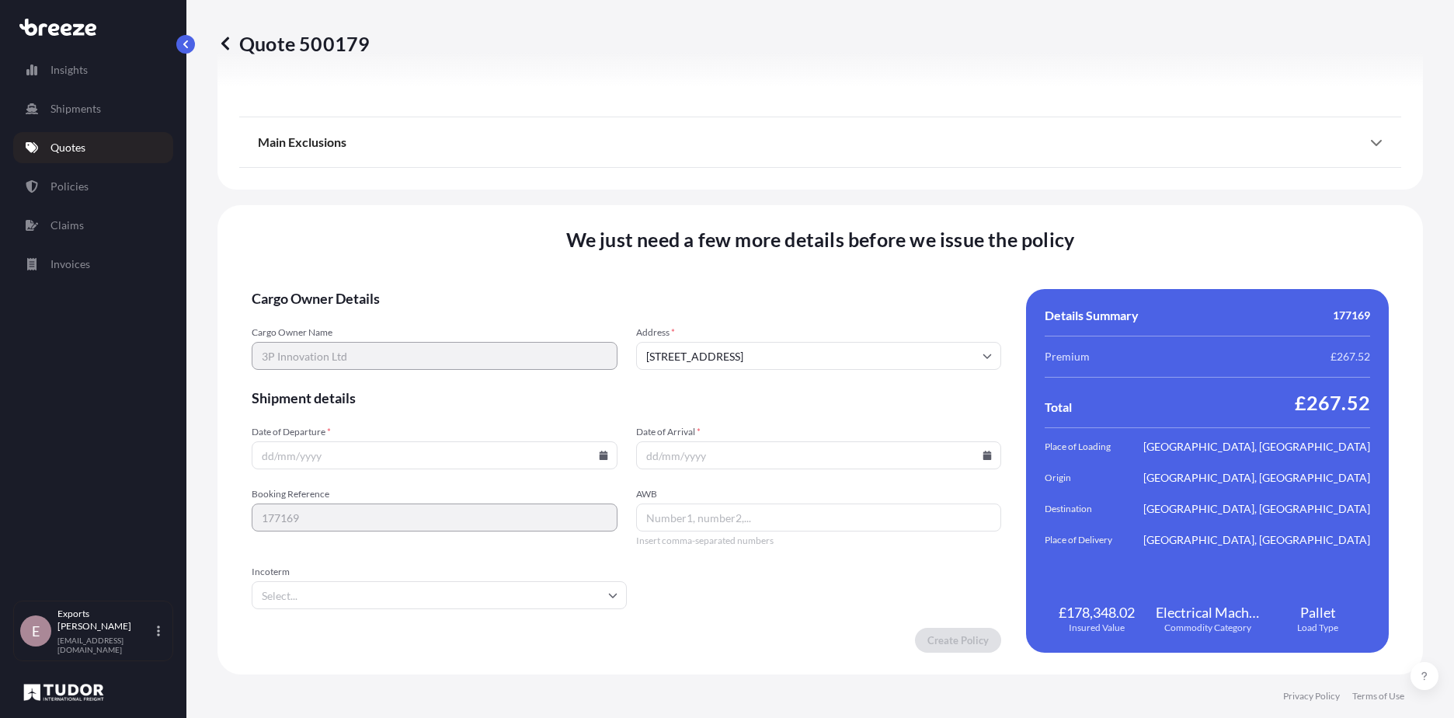
click at [315, 461] on input "Date of Departure *" at bounding box center [435, 455] width 366 height 28
click at [600, 452] on icon at bounding box center [603, 455] width 9 height 9
click at [461, 255] on button "3" at bounding box center [448, 256] width 25 height 25
type input "[DATE]"
click at [717, 467] on input "Date of Arrival *" at bounding box center [819, 455] width 366 height 28
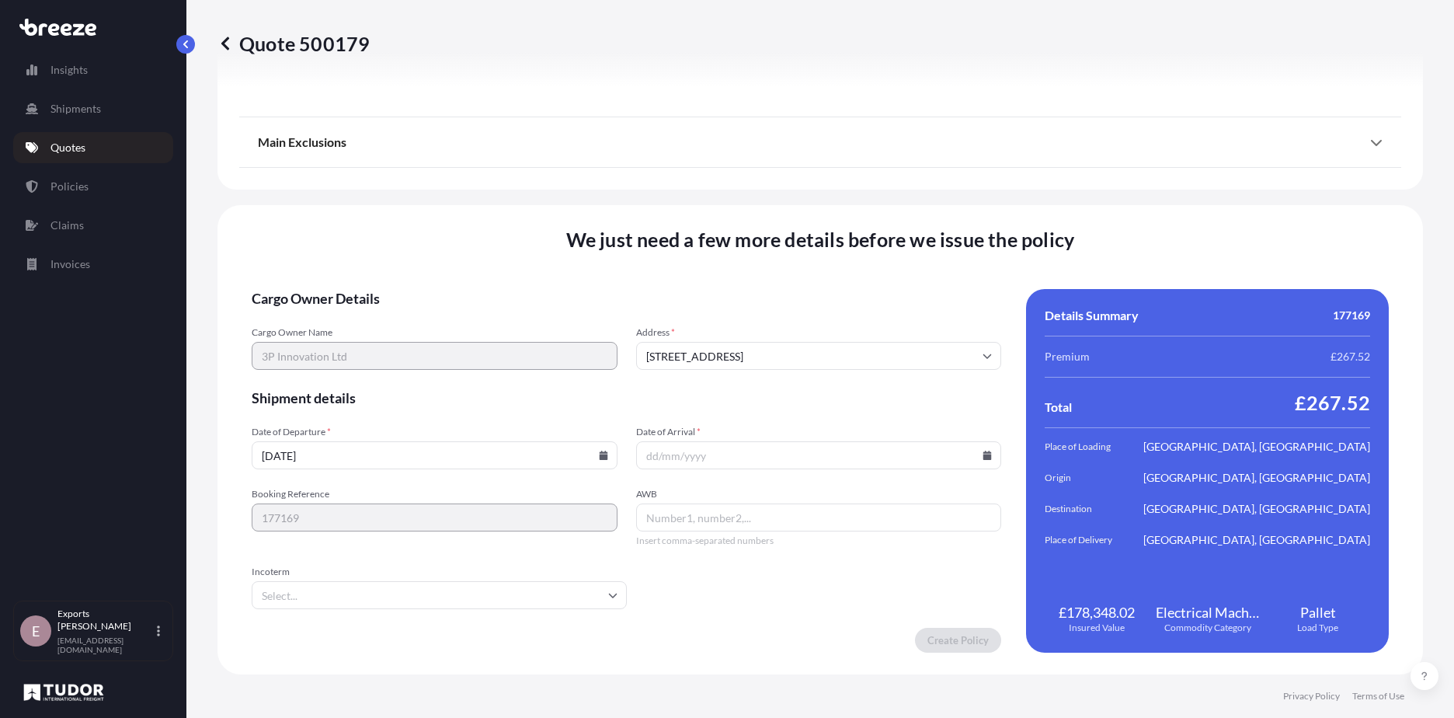
click at [717, 461] on input "Date of Arrival *" at bounding box center [819, 455] width 366 height 28
click at [973, 457] on input "Date of Arrival *" at bounding box center [819, 455] width 366 height 28
click at [992, 451] on input "Date of Arrival *" at bounding box center [819, 455] width 366 height 28
click at [984, 451] on icon at bounding box center [988, 455] width 9 height 9
click at [712, 287] on button "6" at bounding box center [704, 284] width 25 height 25
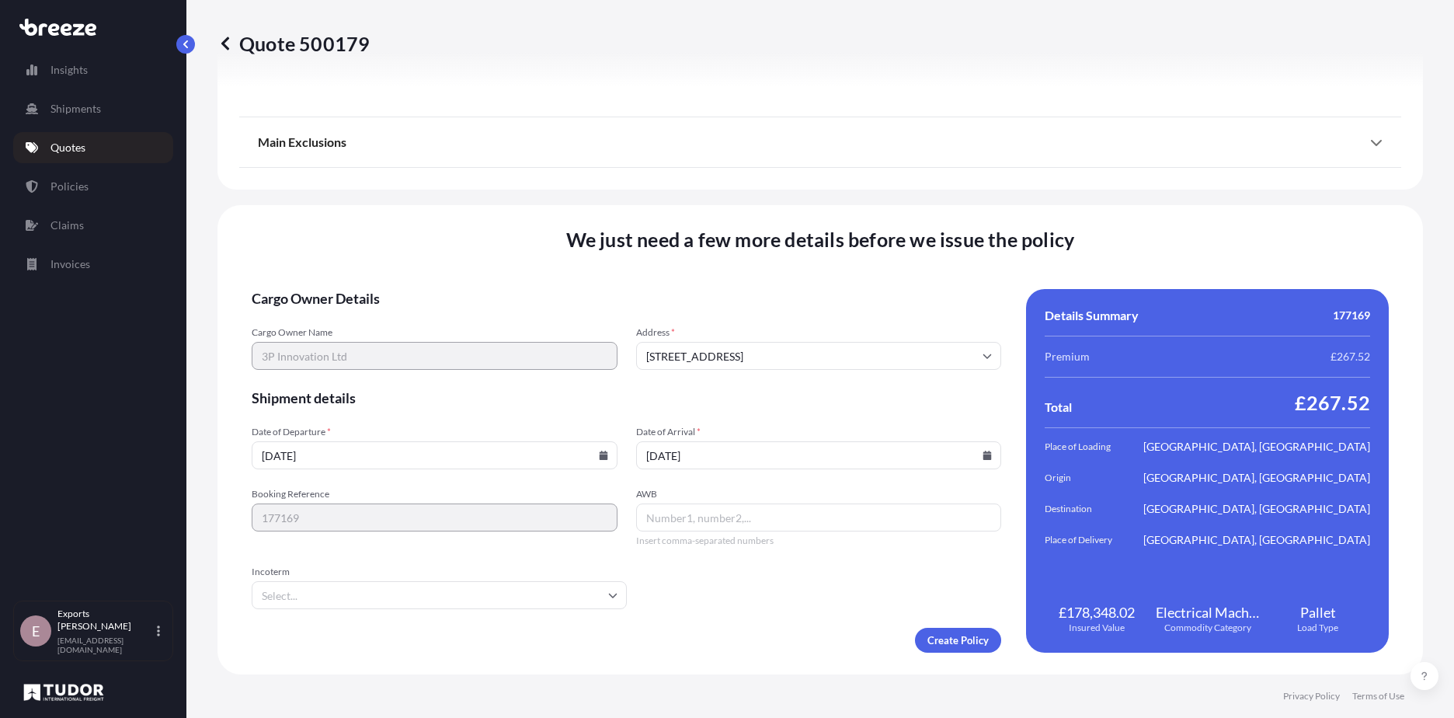
type input "[DATE]"
click at [721, 514] on input "AWB" at bounding box center [819, 517] width 366 height 28
type input "00131283836"
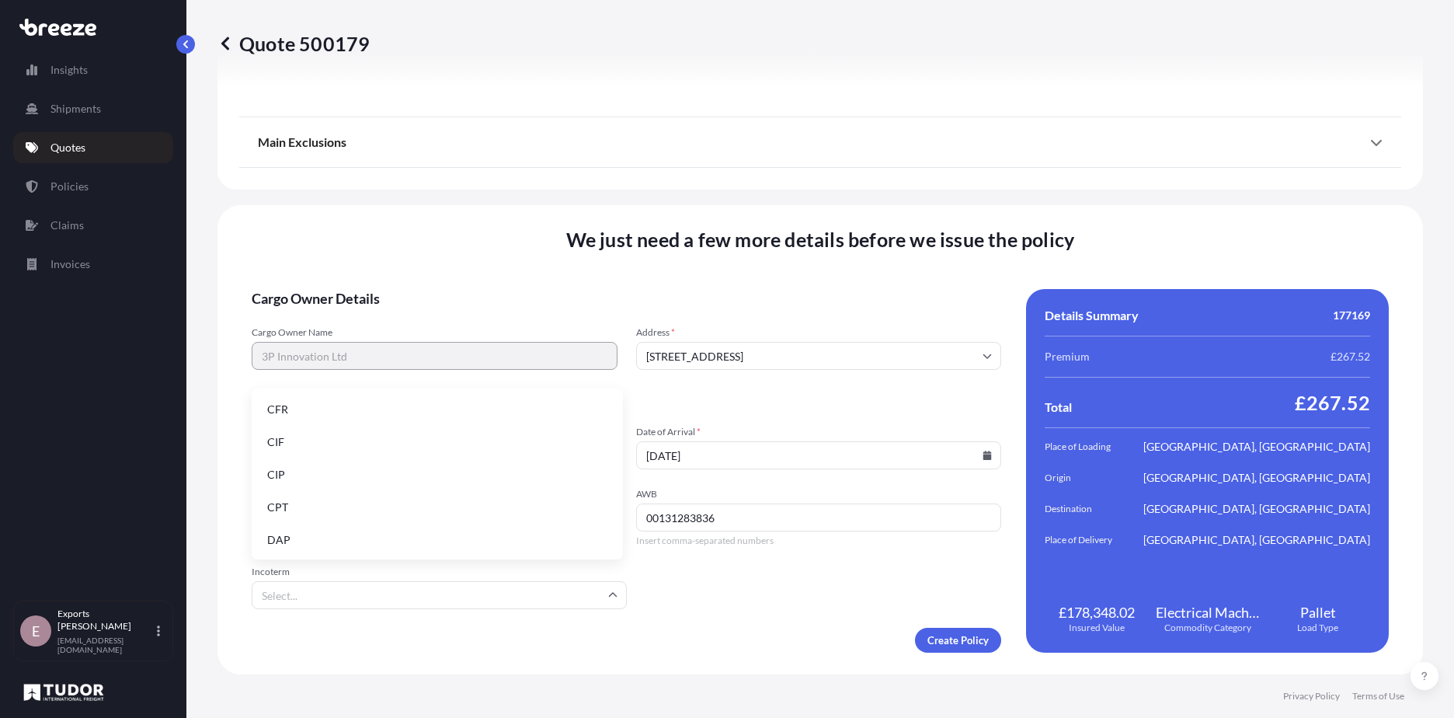
click at [413, 594] on input "Incoterm" at bounding box center [439, 595] width 375 height 28
click at [303, 533] on li "DAP" at bounding box center [437, 540] width 359 height 30
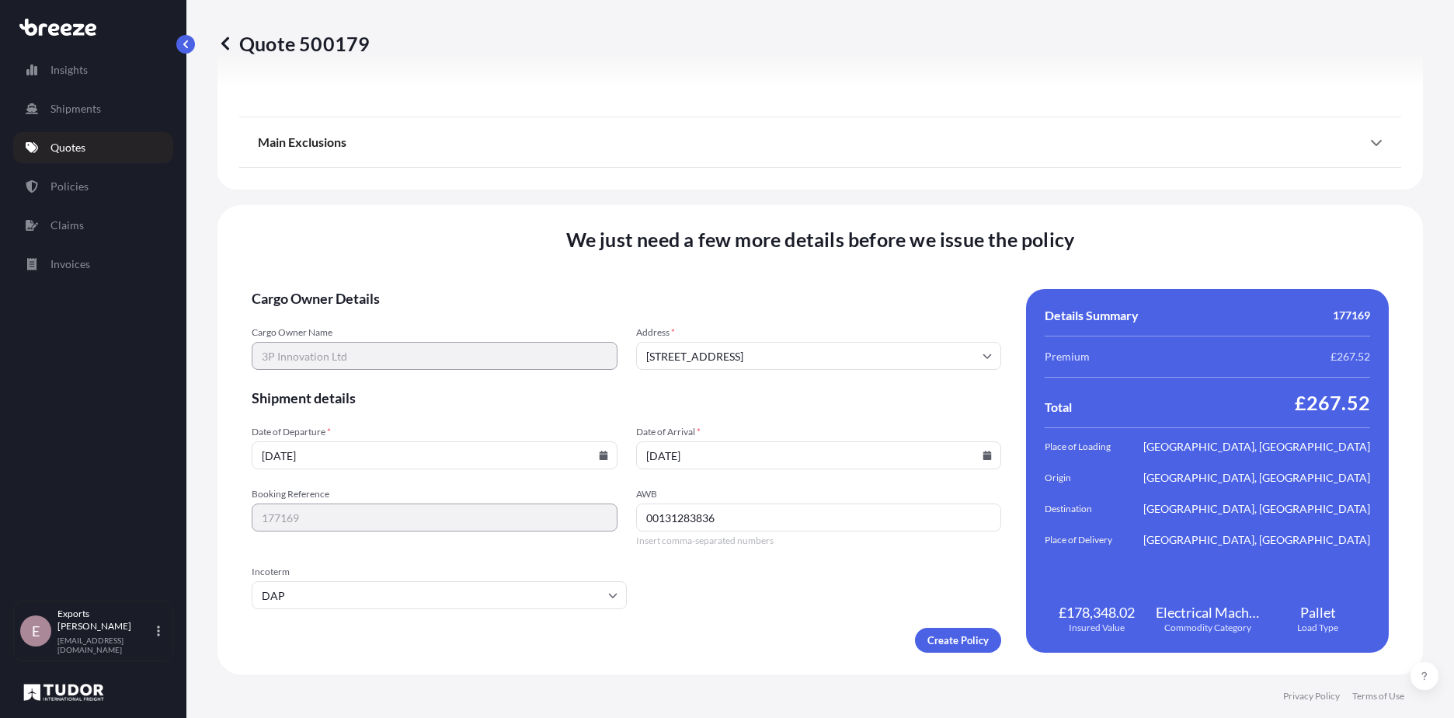
click at [737, 639] on div "Create Policy" at bounding box center [627, 640] width 750 height 25
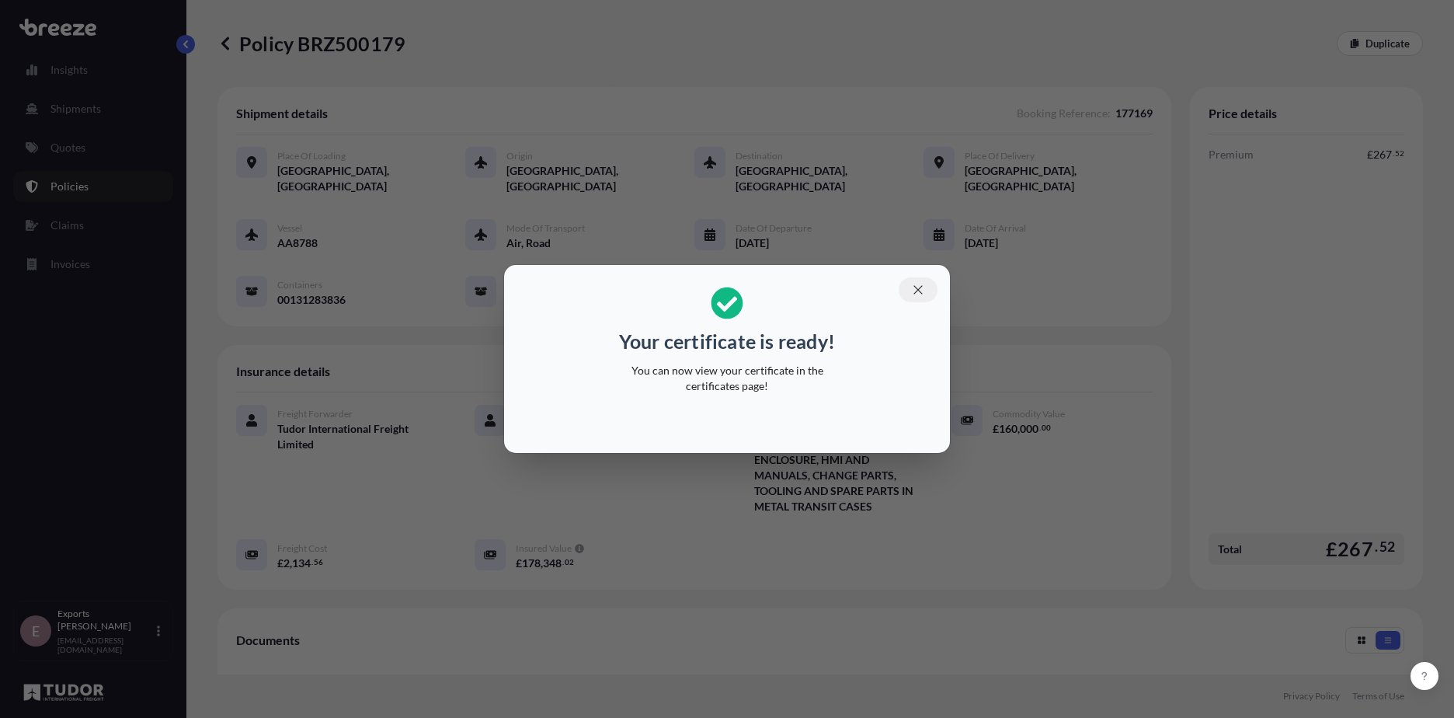
click at [914, 291] on icon "button" at bounding box center [918, 290] width 14 height 14
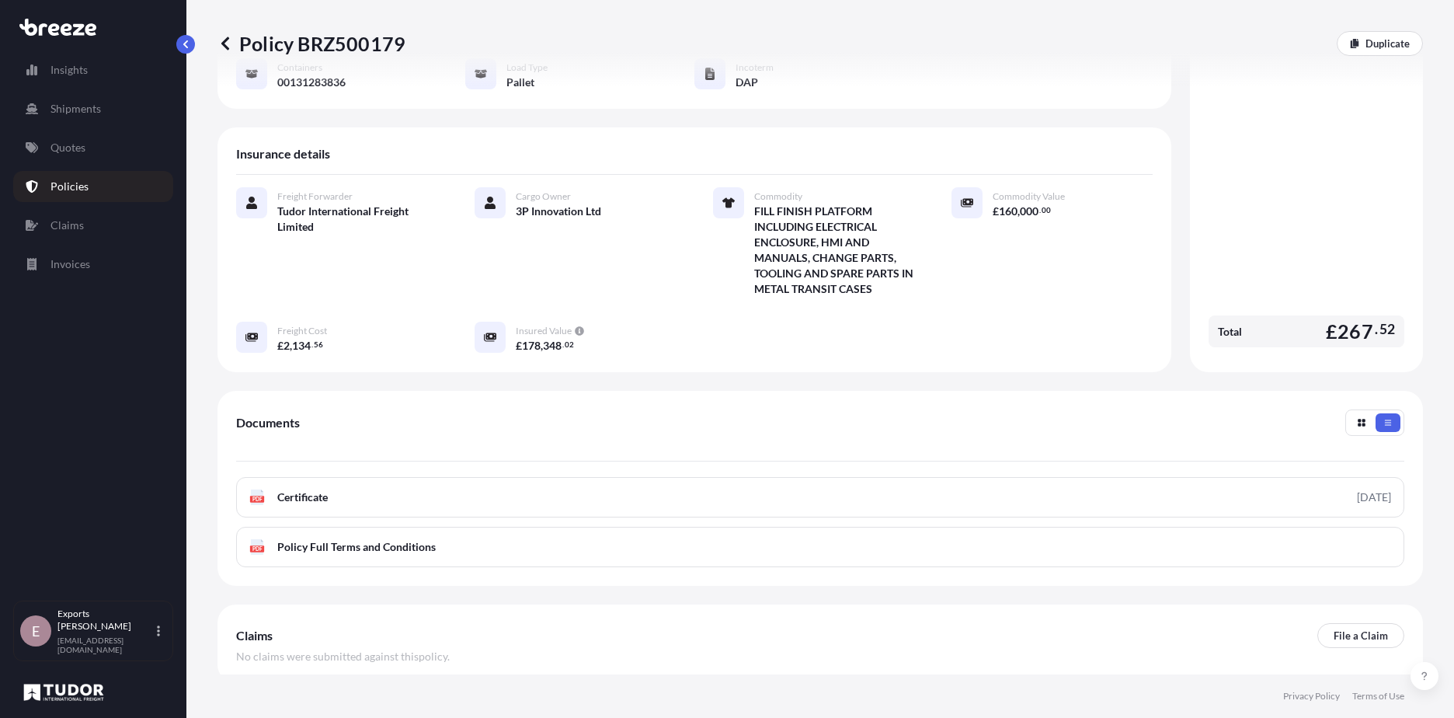
scroll to position [233, 0]
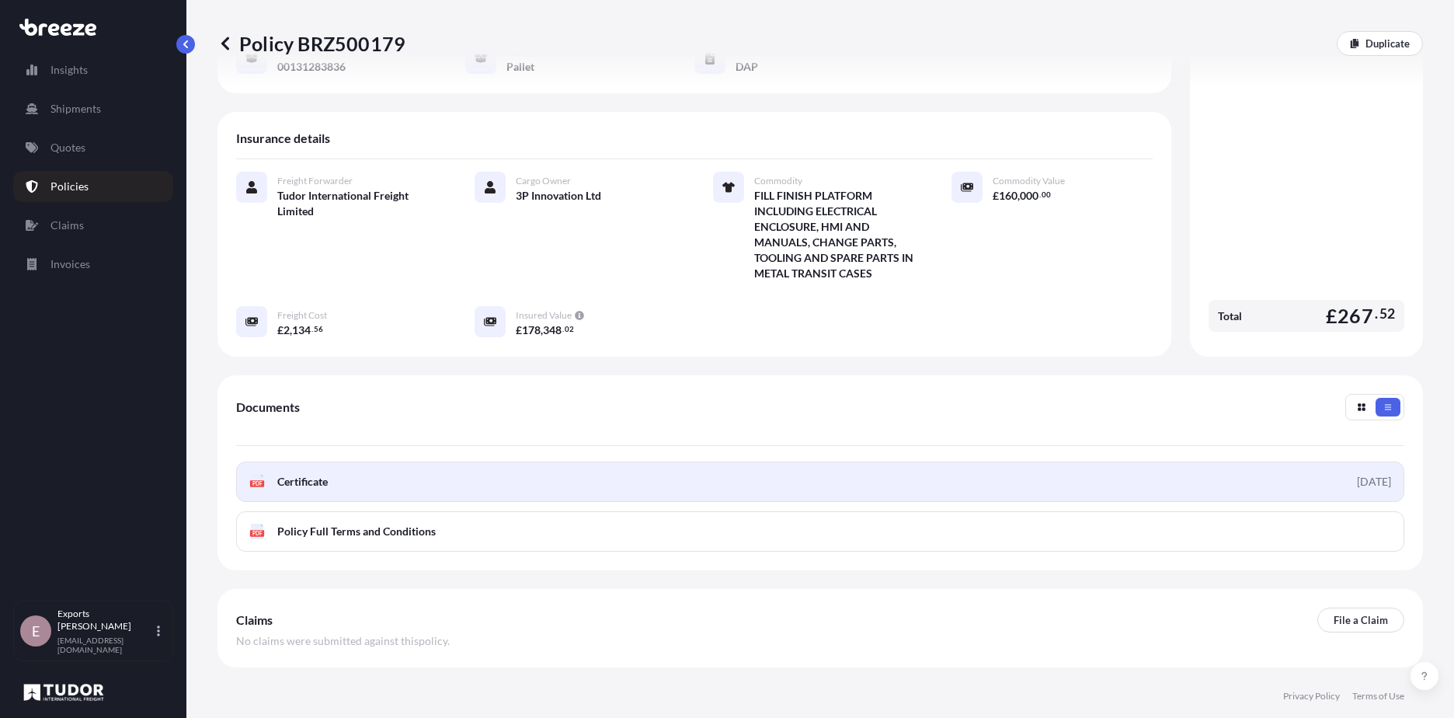
click at [1029, 467] on link "PDF Certificate [DATE]" at bounding box center [820, 481] width 1168 height 40
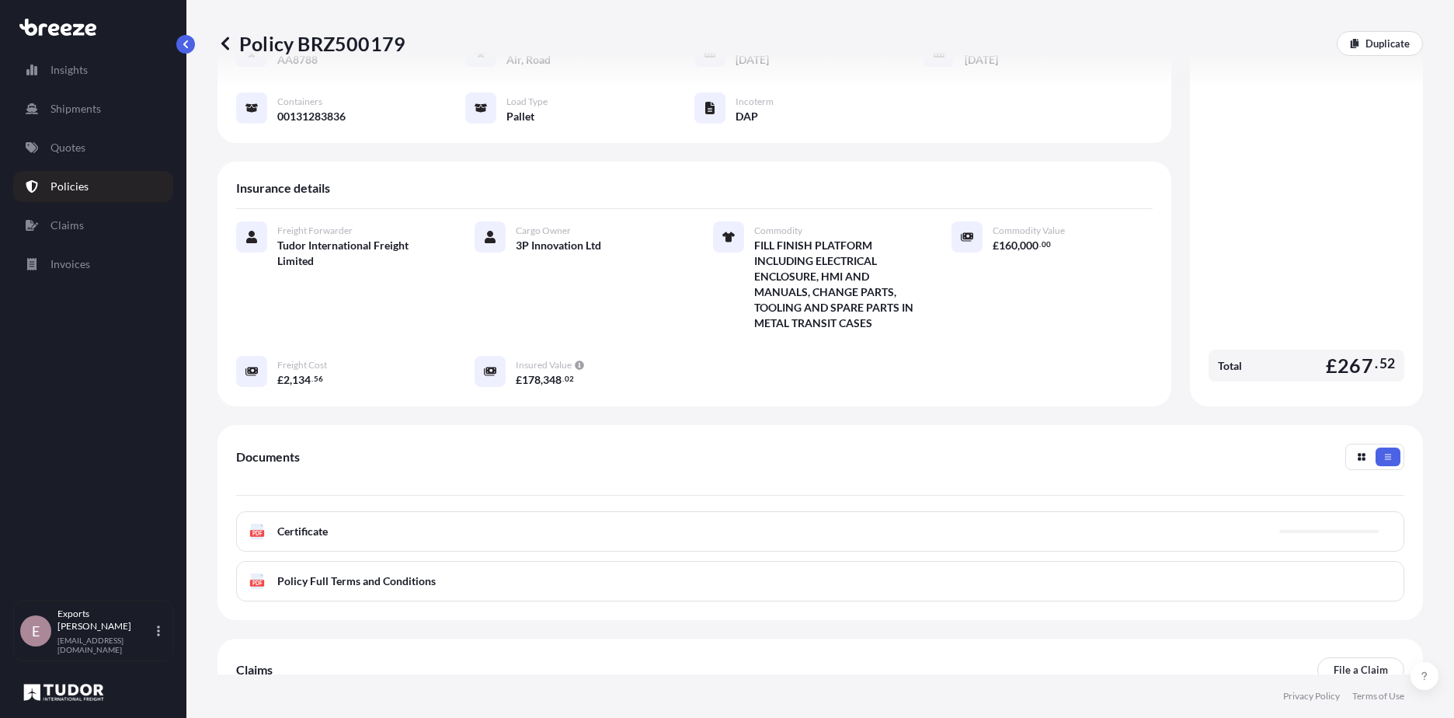
scroll to position [0, 0]
